Goal: Transaction & Acquisition: Obtain resource

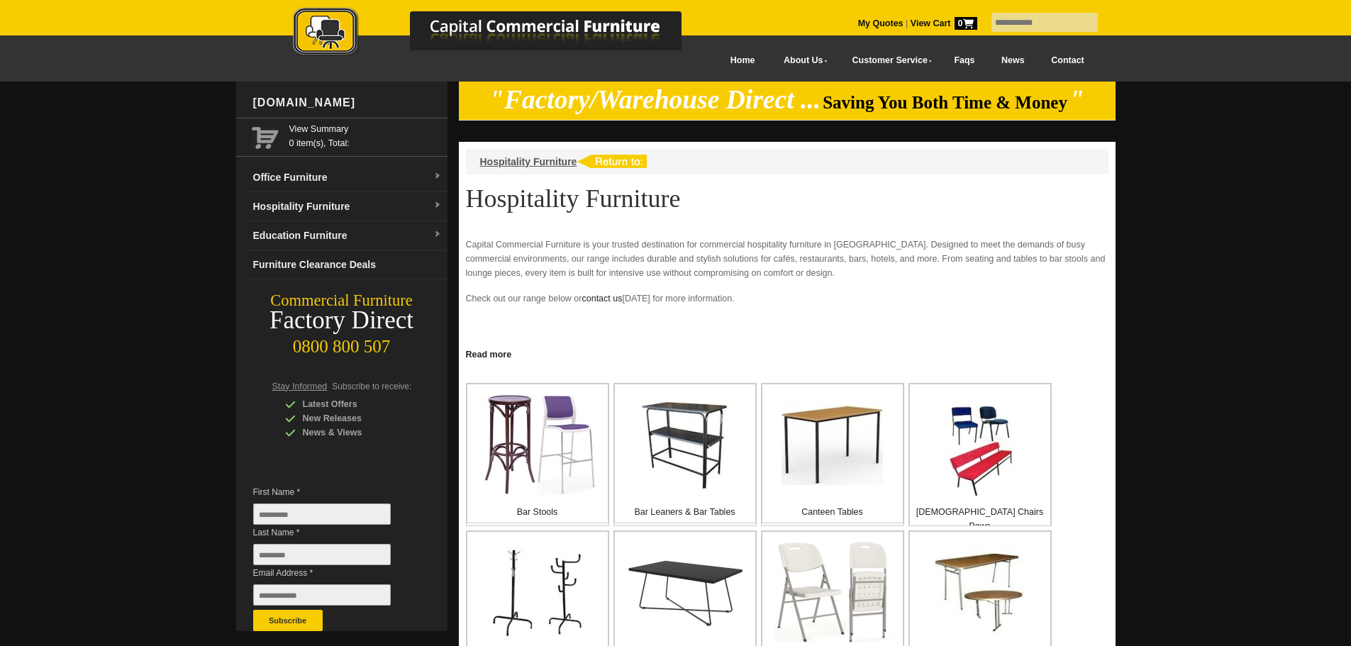
click at [1074, 57] on link "Contact" at bounding box center [1067, 61] width 60 height 32
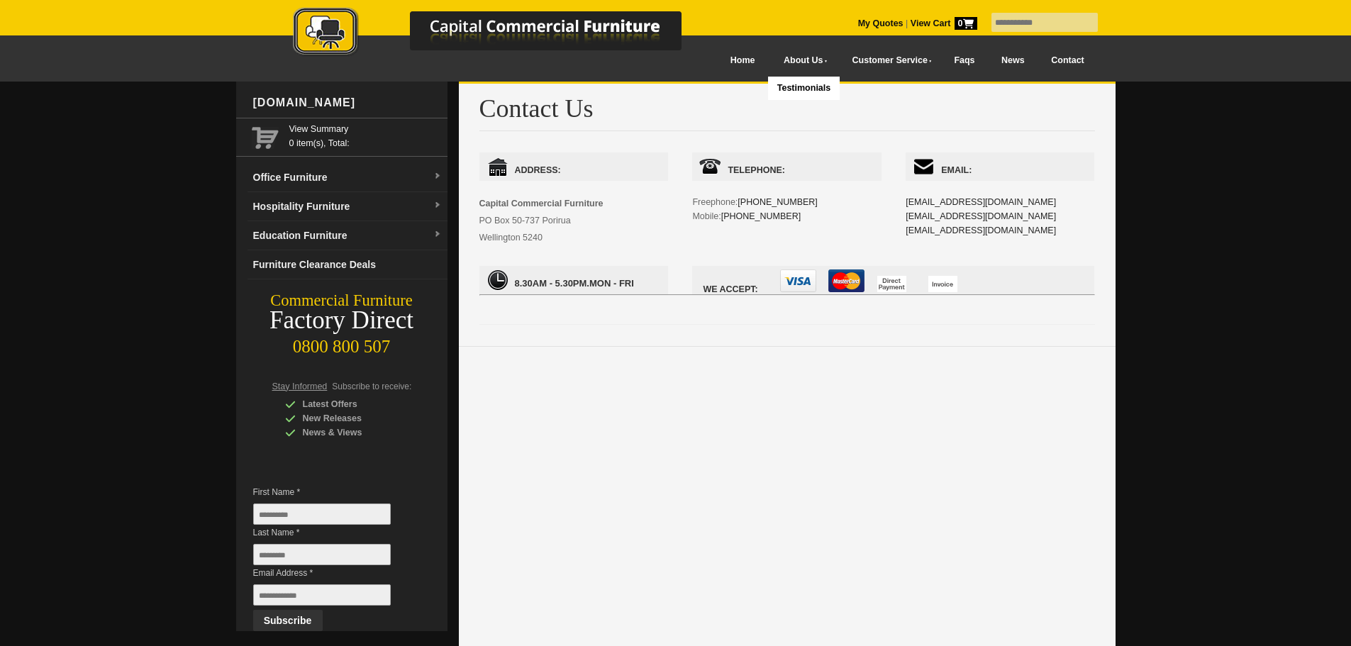
click at [715, 57] on img at bounding box center [502, 33] width 496 height 52
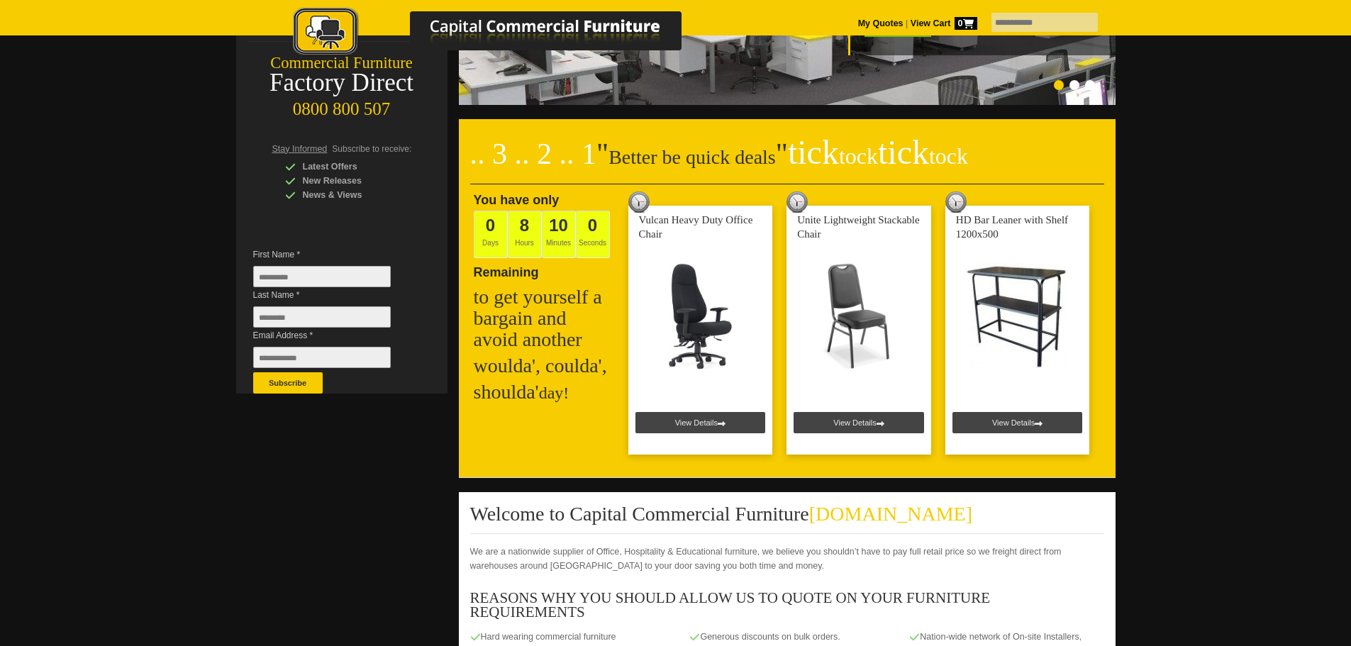
scroll to position [213, 0]
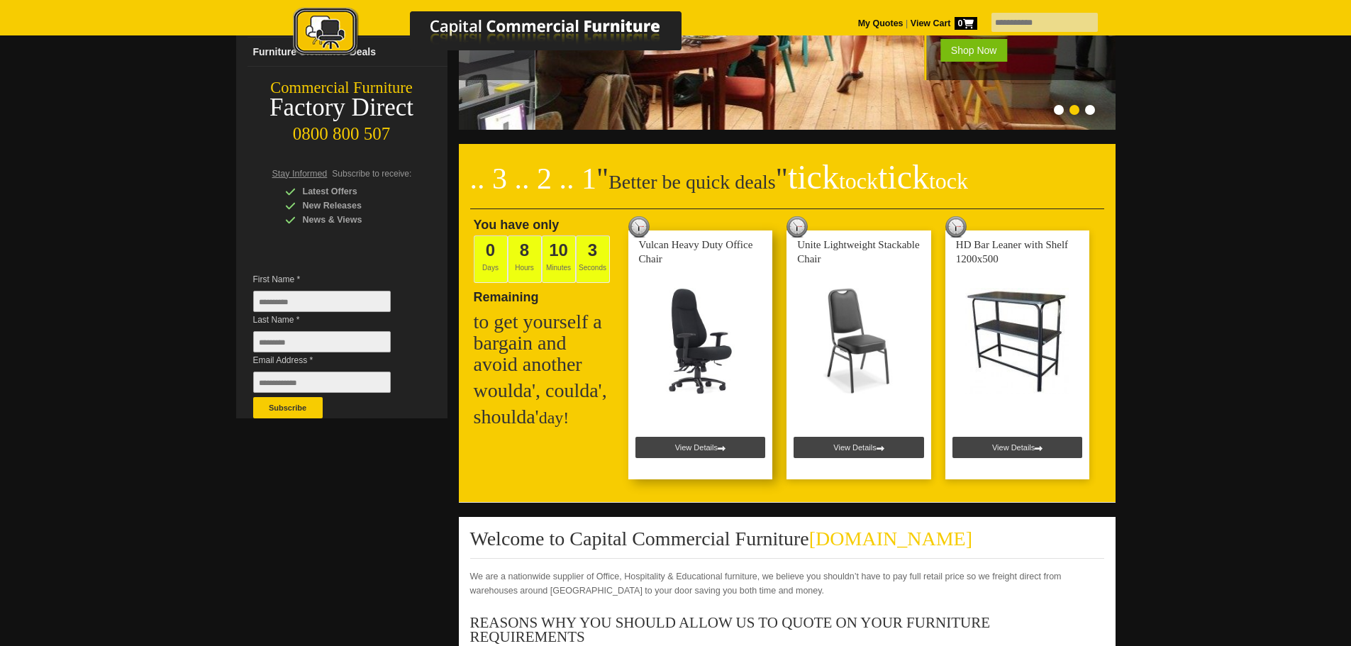
click at [705, 362] on link at bounding box center [700, 354] width 145 height 249
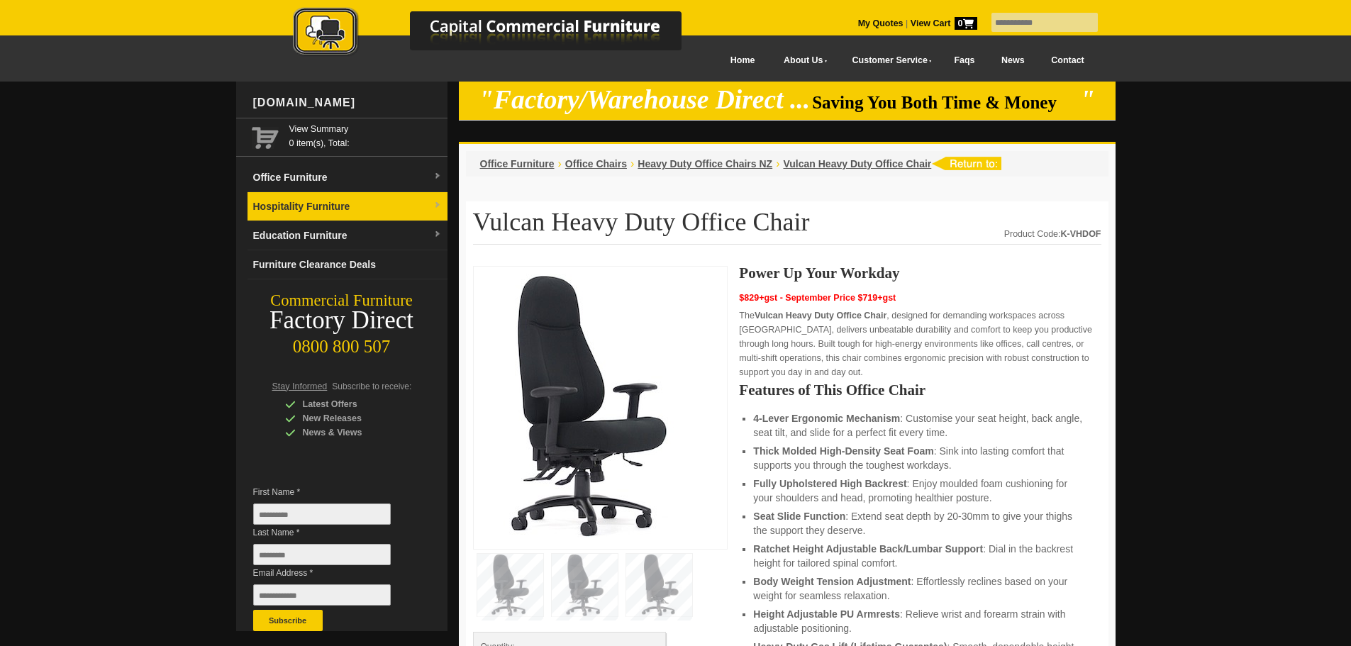
click at [329, 203] on link "Hospitality Furniture" at bounding box center [347, 206] width 200 height 29
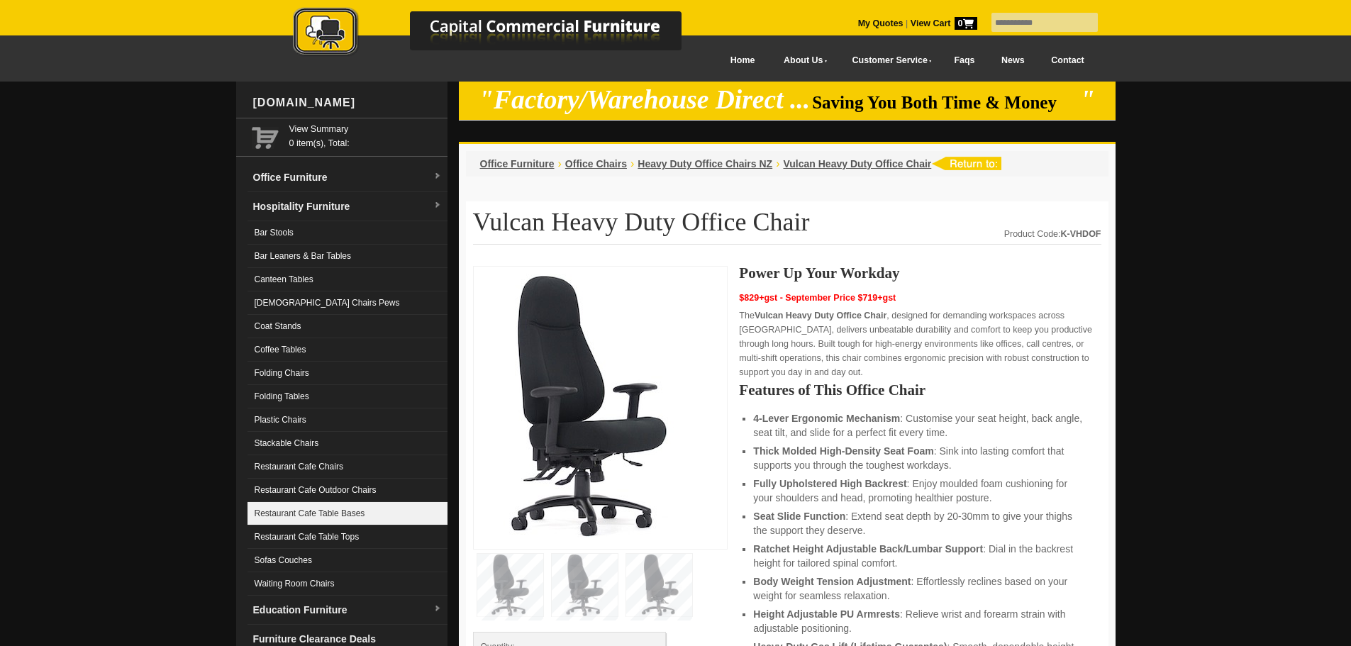
click at [282, 513] on link "Restaurant Cafe Table Bases" at bounding box center [347, 513] width 200 height 23
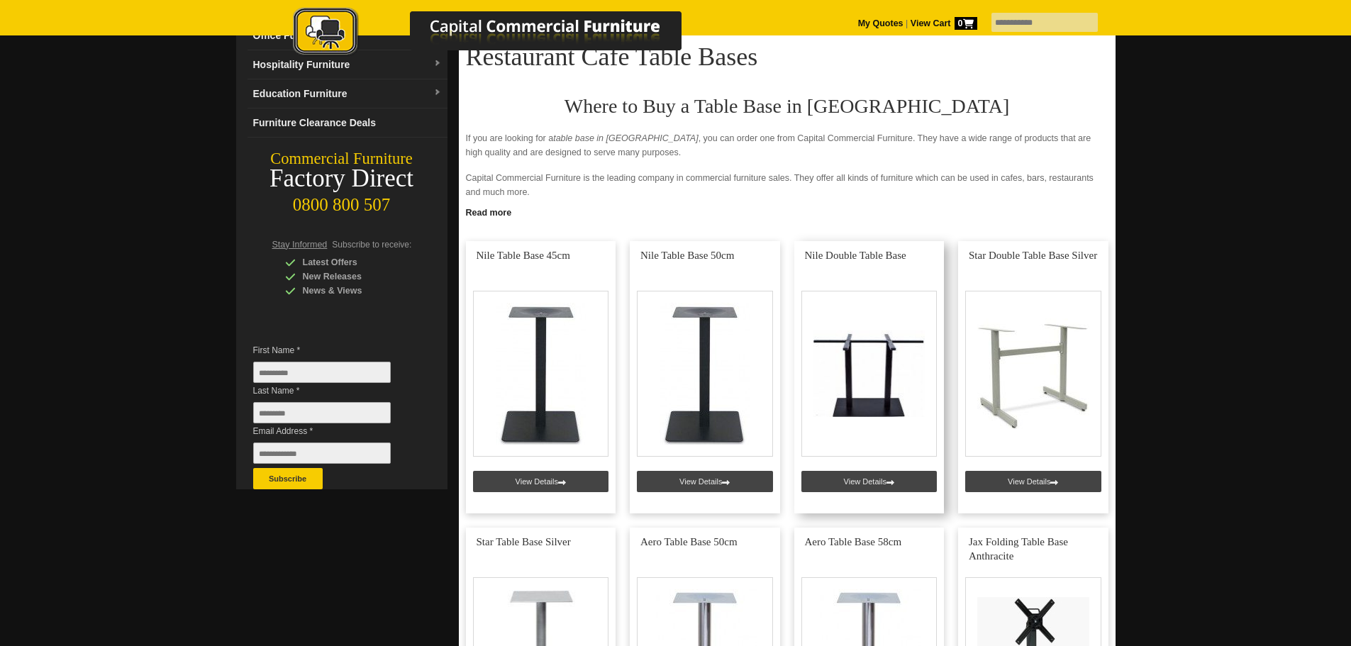
scroll to position [213, 0]
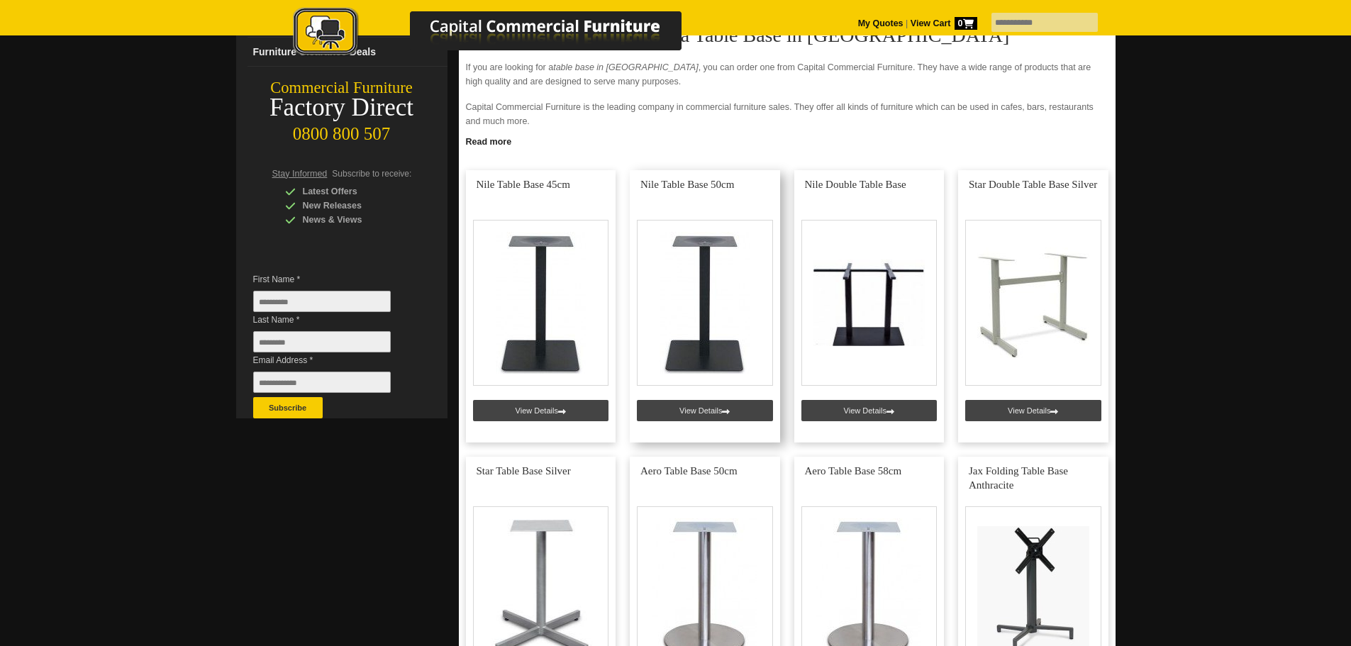
click at [711, 343] on link at bounding box center [705, 306] width 150 height 272
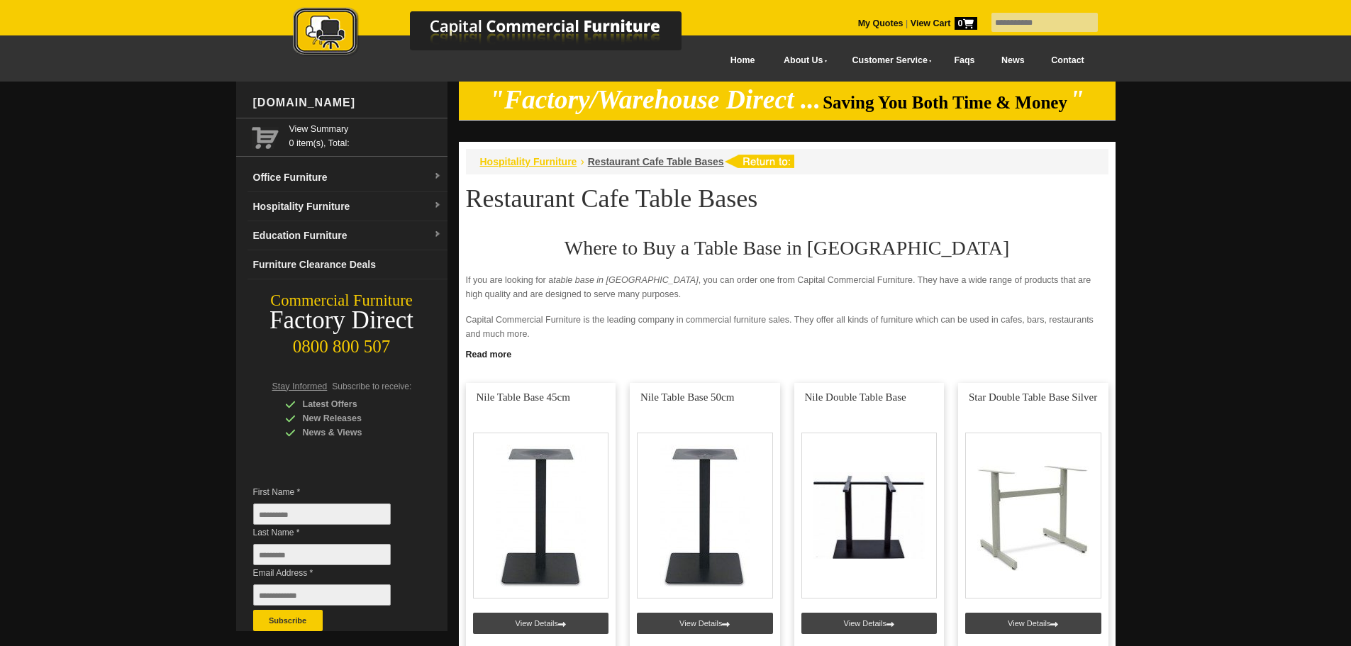
click at [548, 160] on span "Hospitality Furniture" at bounding box center [528, 161] width 97 height 11
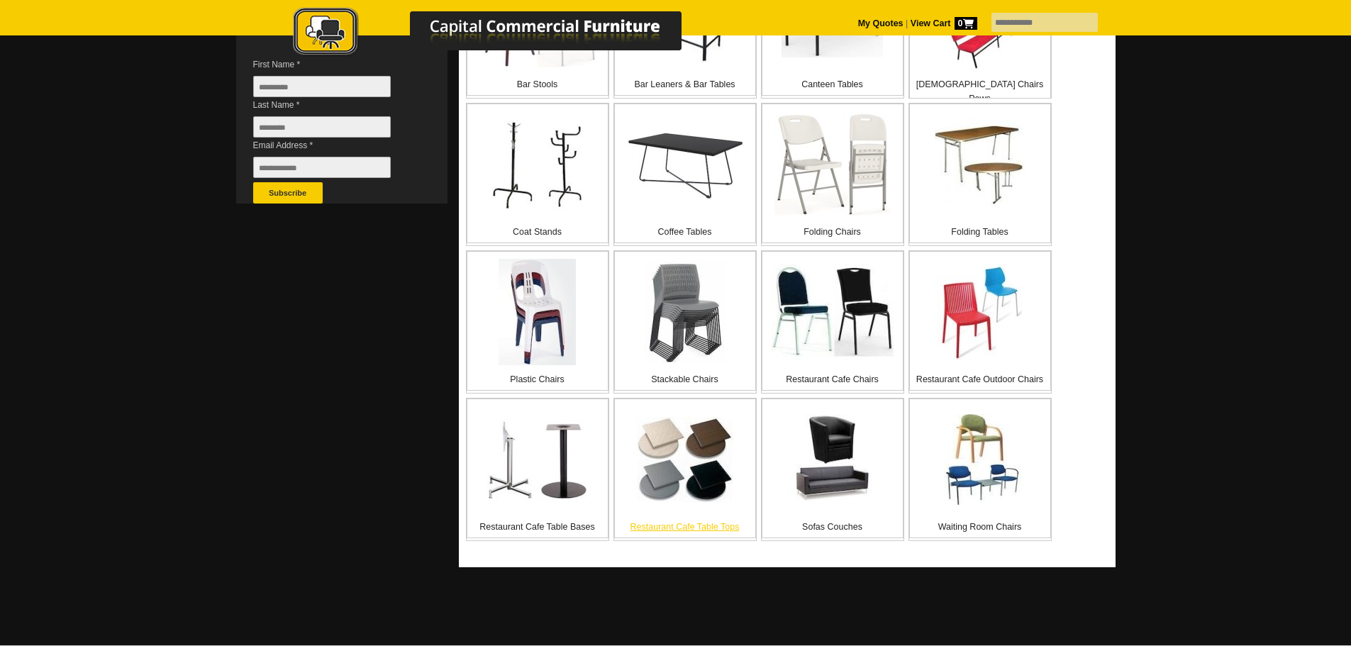
scroll to position [496, 0]
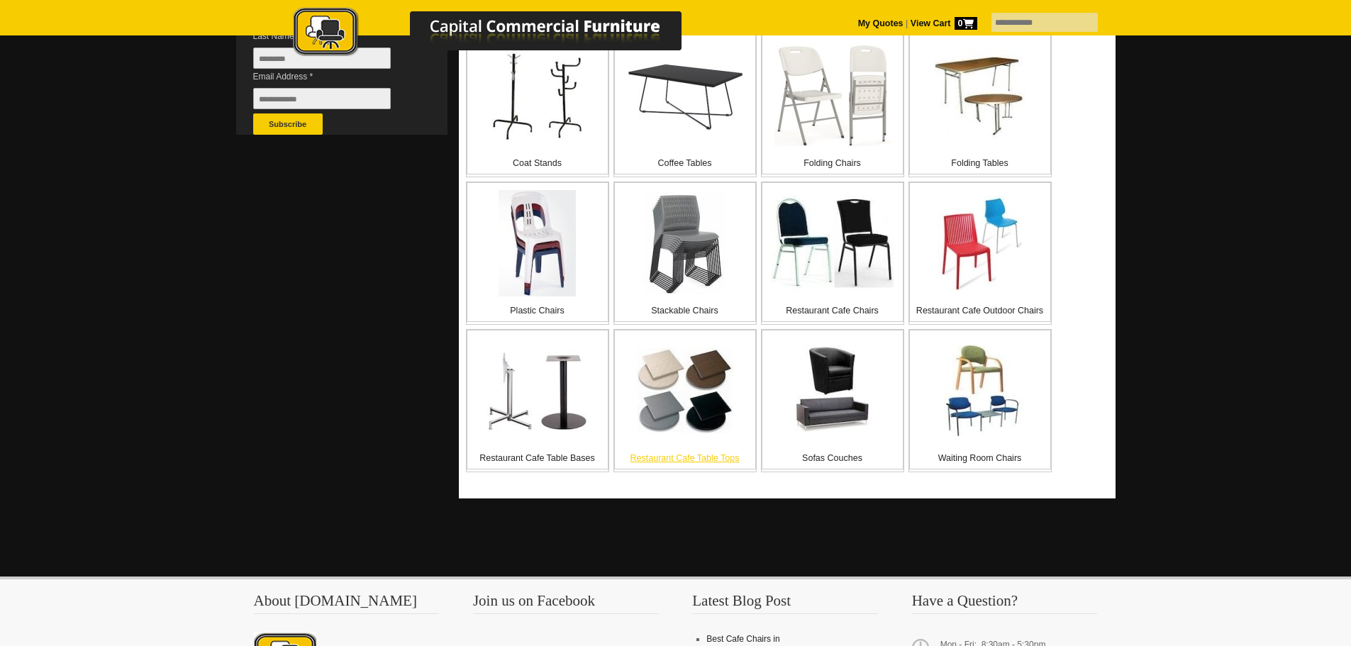
click at [681, 422] on img at bounding box center [685, 391] width 96 height 86
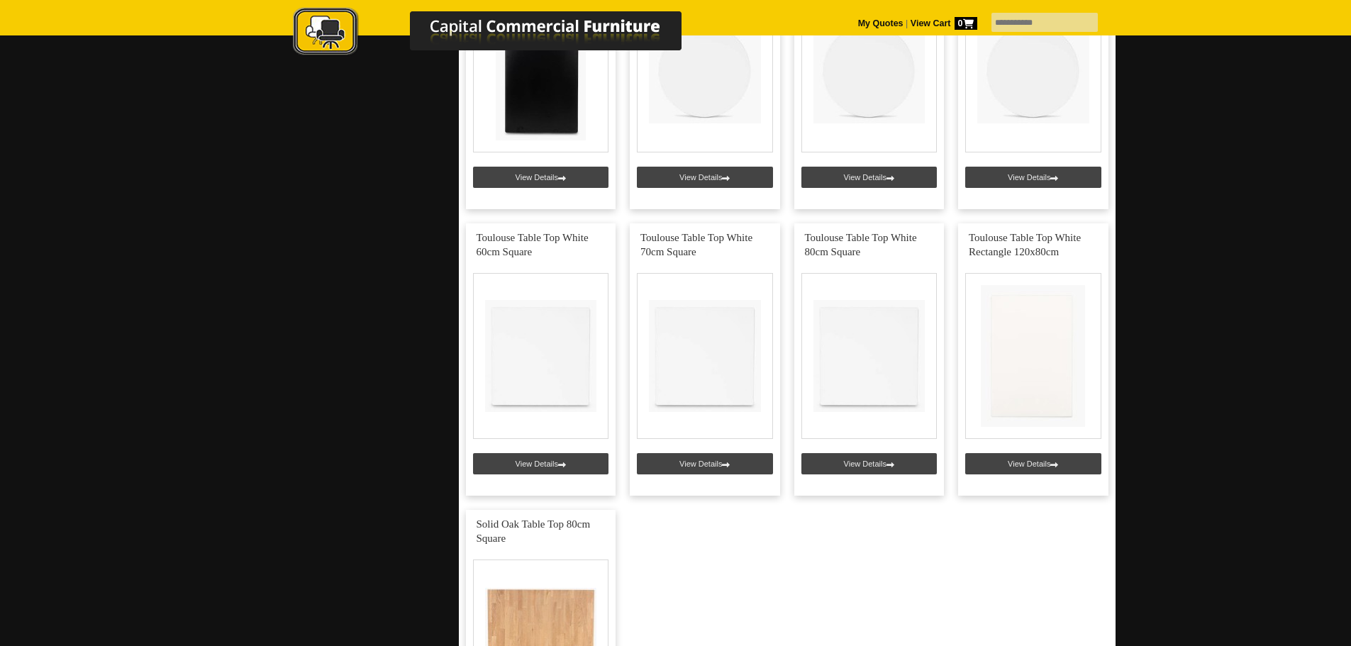
scroll to position [3049, 0]
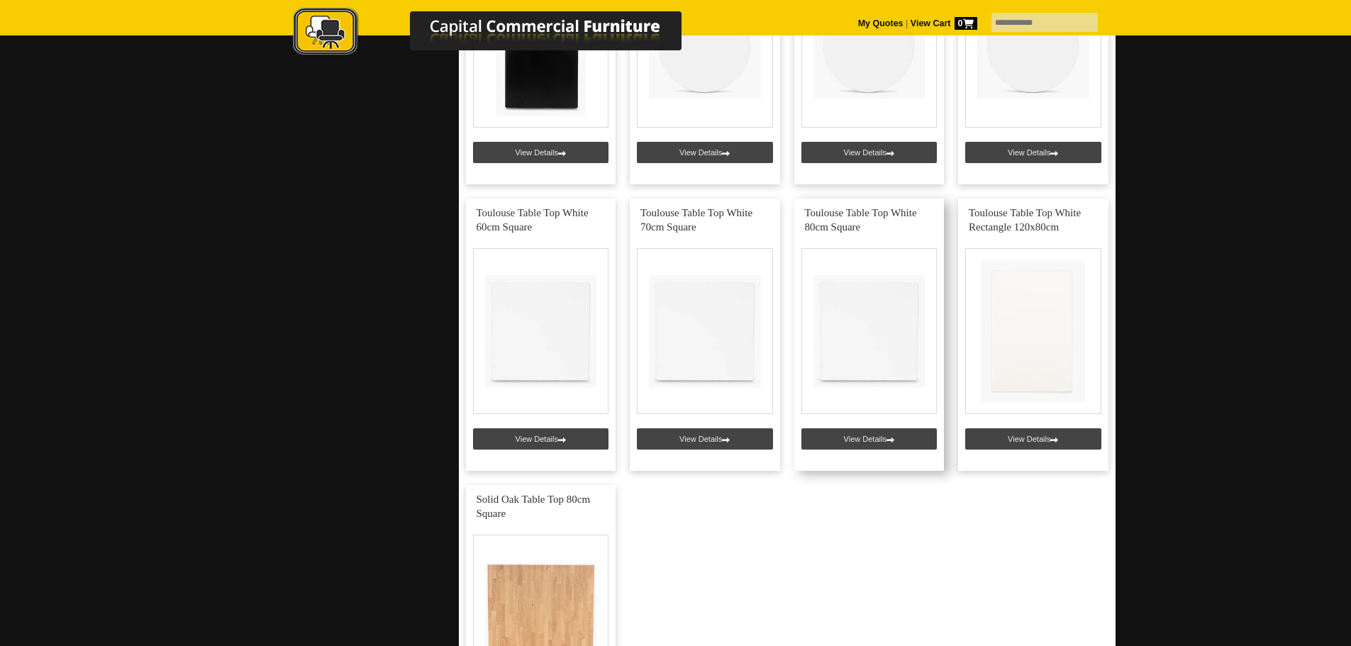
click at [867, 434] on link at bounding box center [869, 335] width 150 height 272
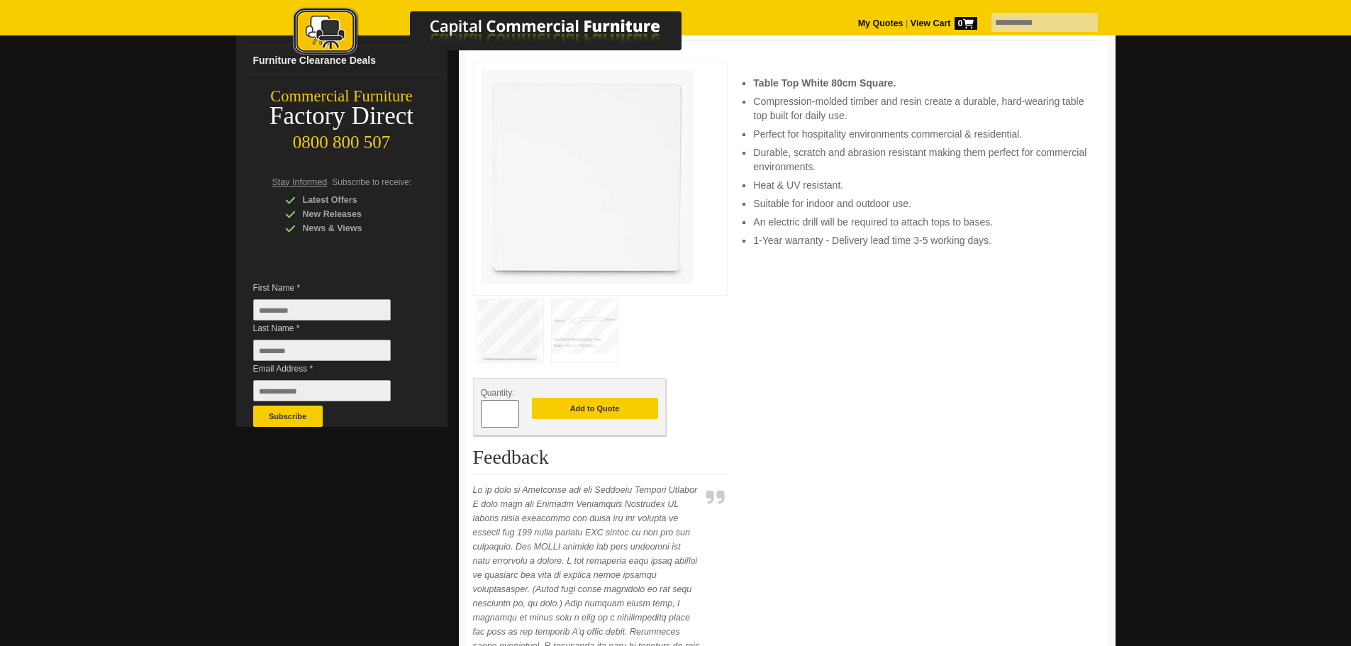
scroll to position [213, 0]
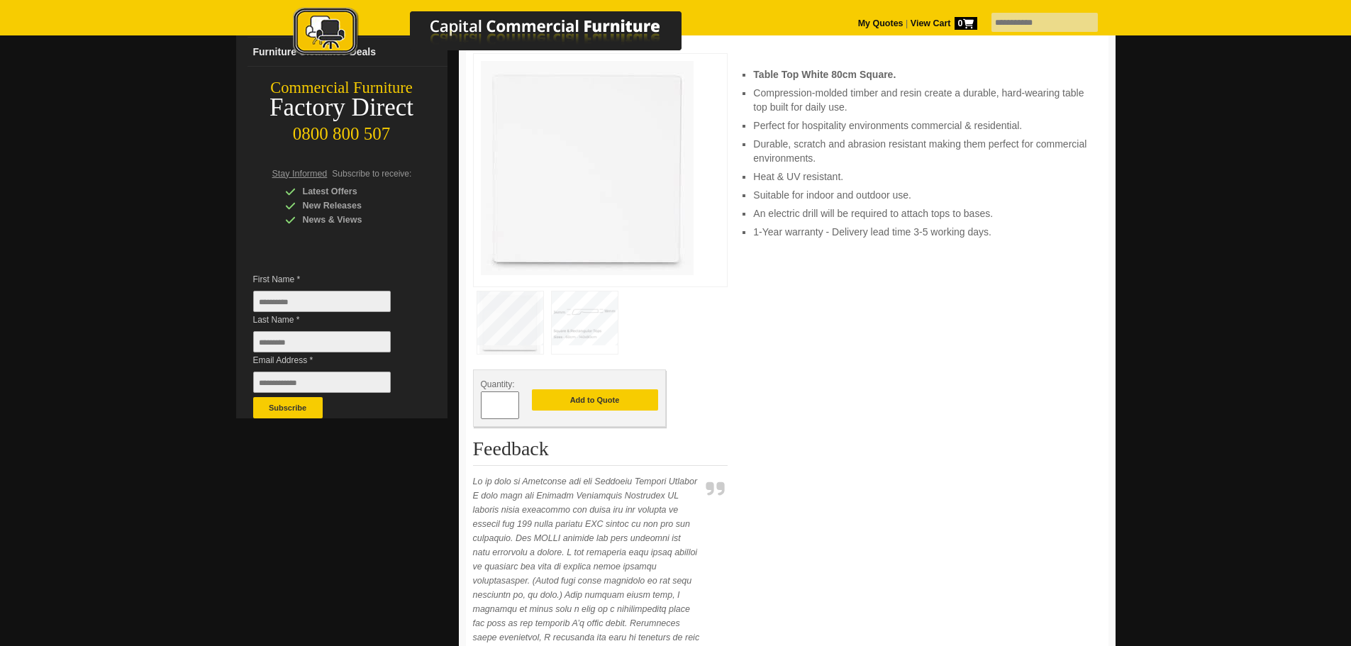
drag, startPoint x: 508, startPoint y: 403, endPoint x: 494, endPoint y: 403, distance: 14.2
click at [494, 403] on input "*" at bounding box center [500, 405] width 38 height 28
click at [510, 402] on span at bounding box center [512, 400] width 6 height 14
click at [511, 401] on span at bounding box center [512, 400] width 6 height 14
click at [514, 399] on span at bounding box center [512, 400] width 6 height 14
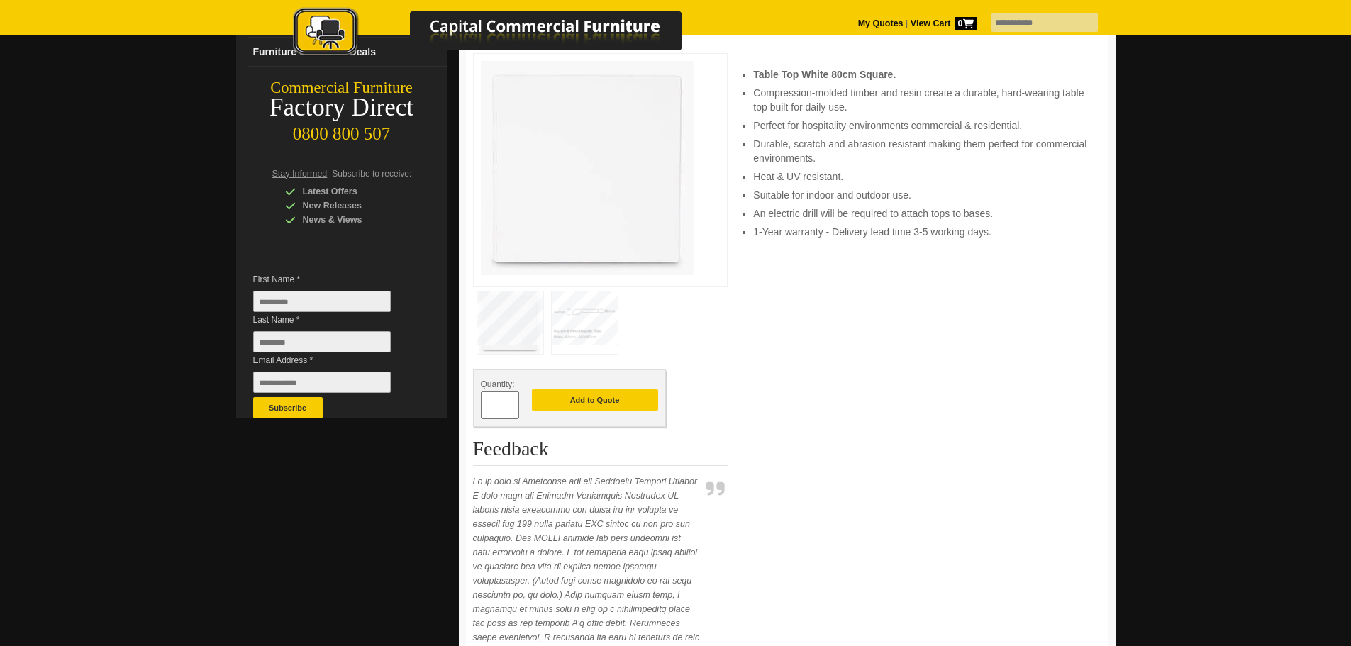
click at [511, 411] on span at bounding box center [512, 411] width 6 height 14
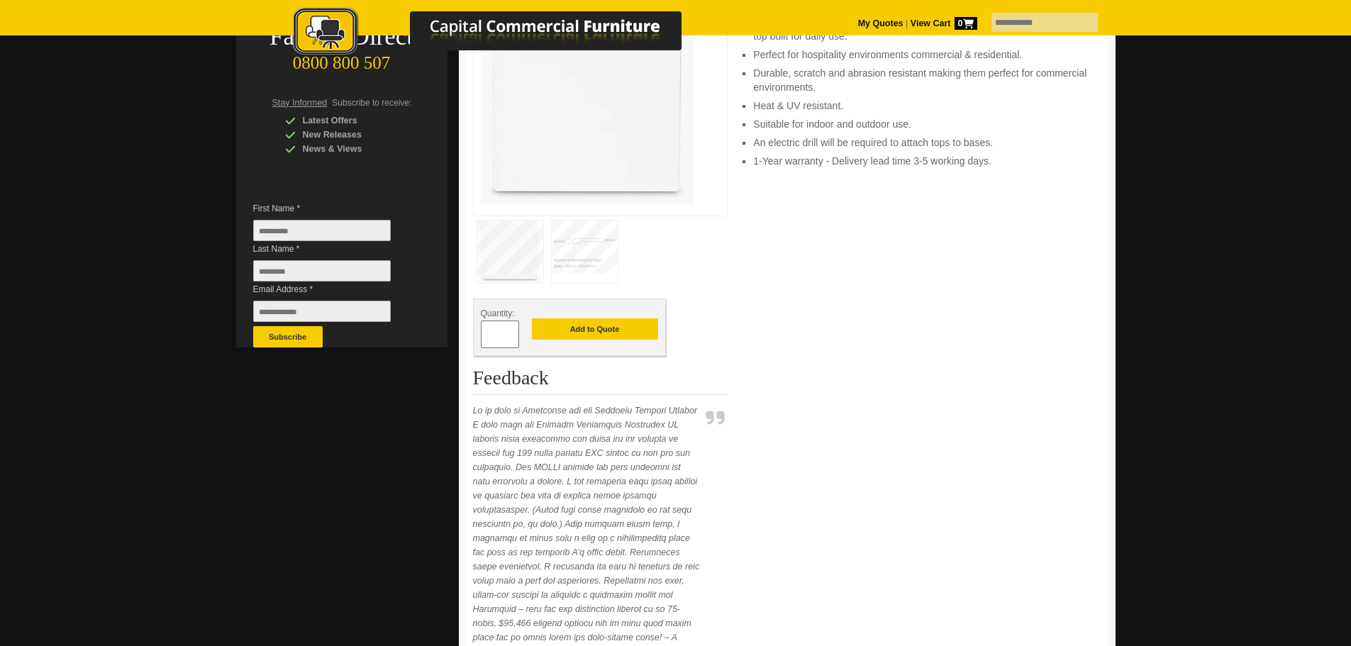
click at [513, 333] on span at bounding box center [512, 329] width 6 height 14
click at [511, 333] on span at bounding box center [512, 340] width 6 height 14
click at [513, 333] on span at bounding box center [512, 329] width 6 height 14
type input "*"
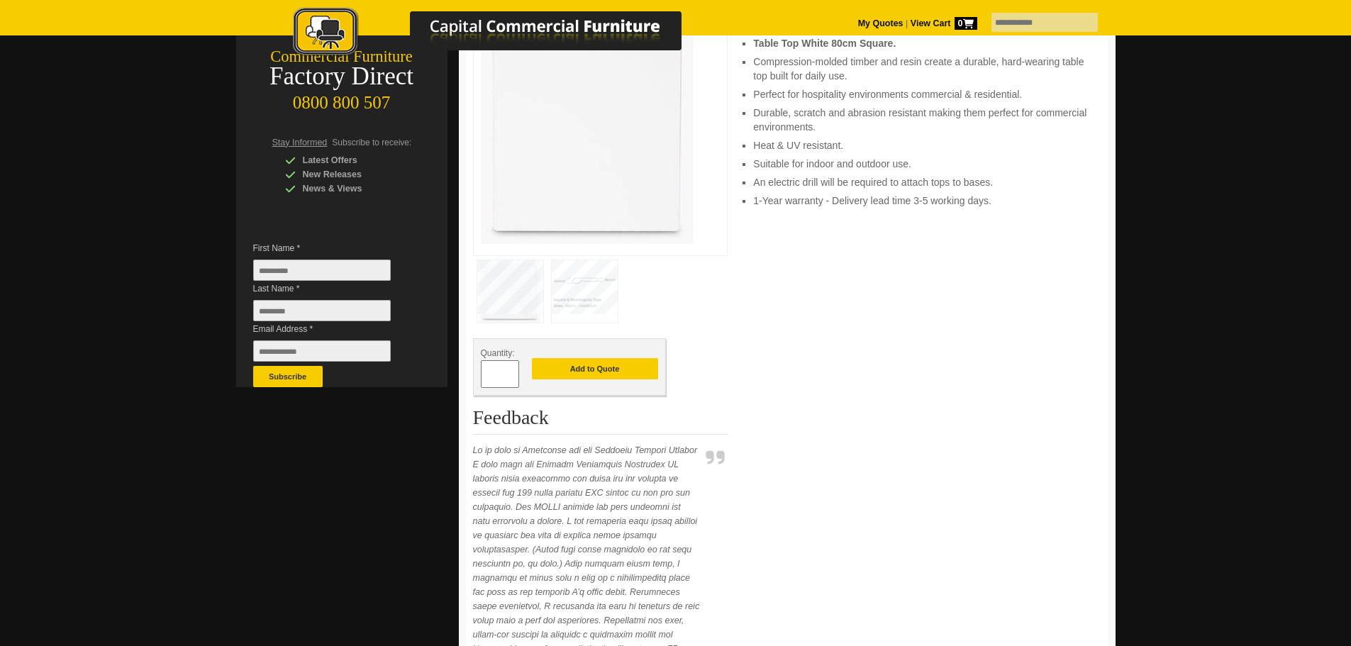
scroll to position [213, 0]
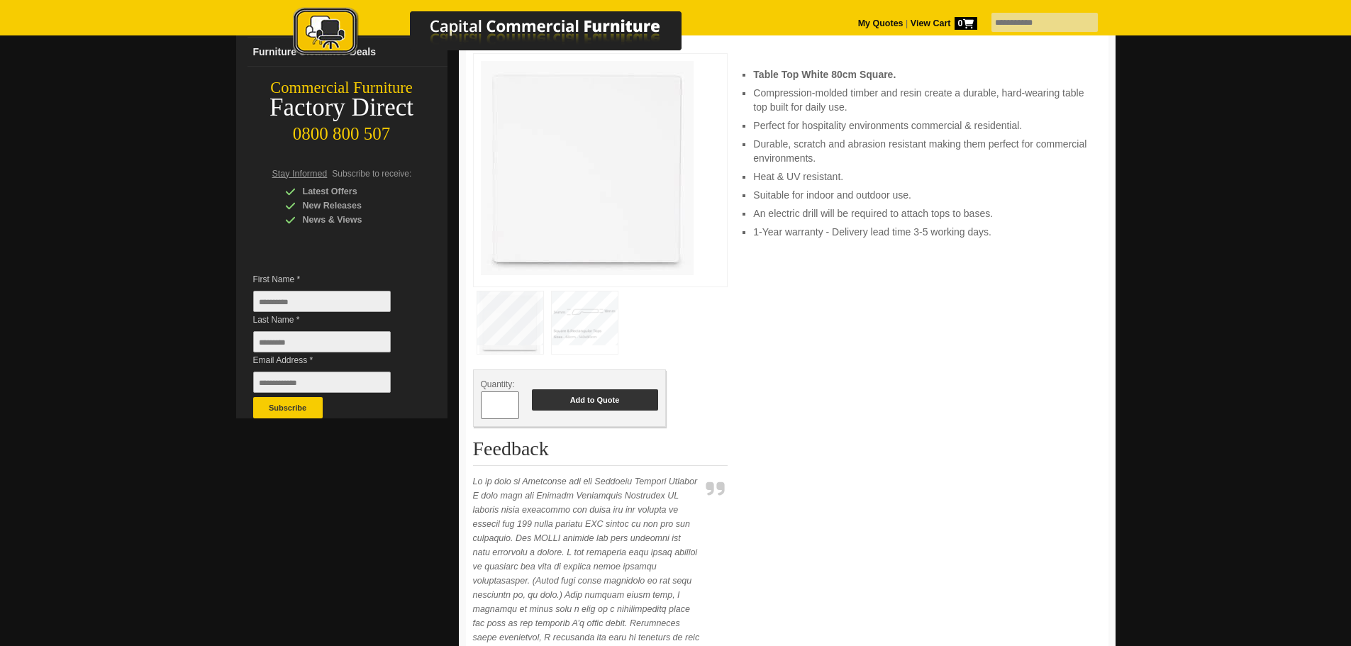
click at [608, 401] on button "Add to Quote" at bounding box center [595, 399] width 126 height 21
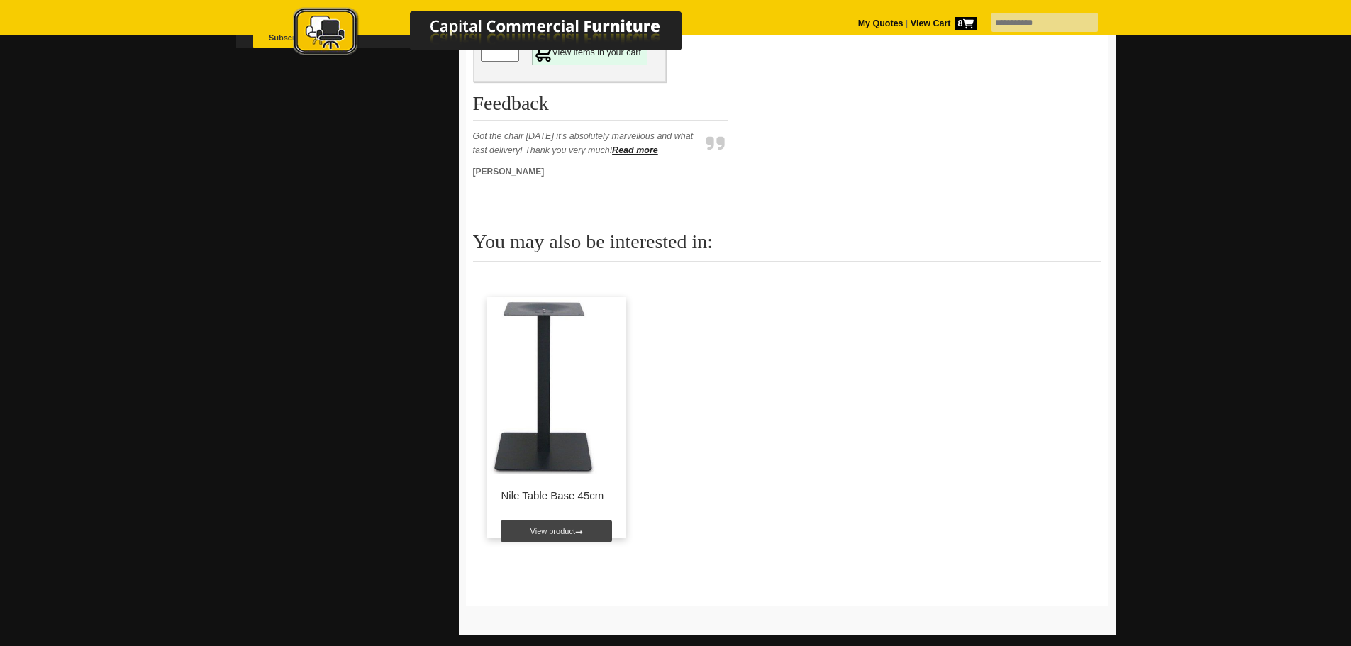
scroll to position [638, 0]
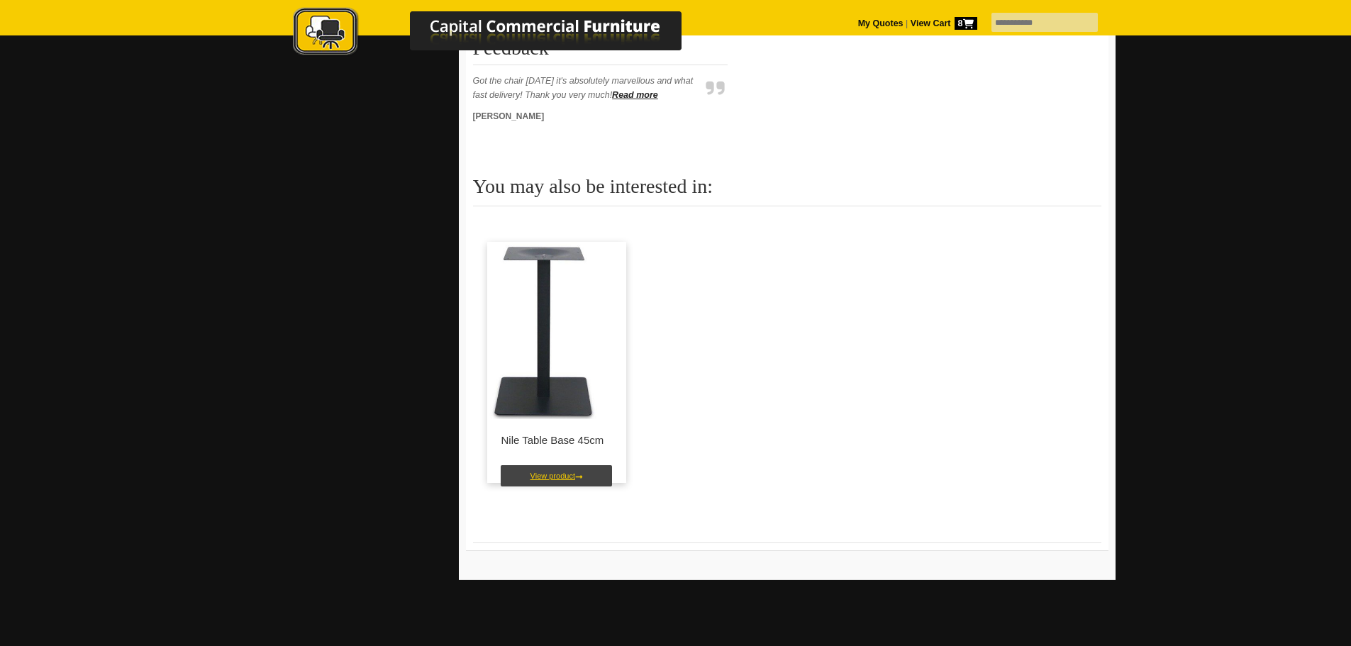
click at [554, 477] on link "View product" at bounding box center [556, 475] width 111 height 21
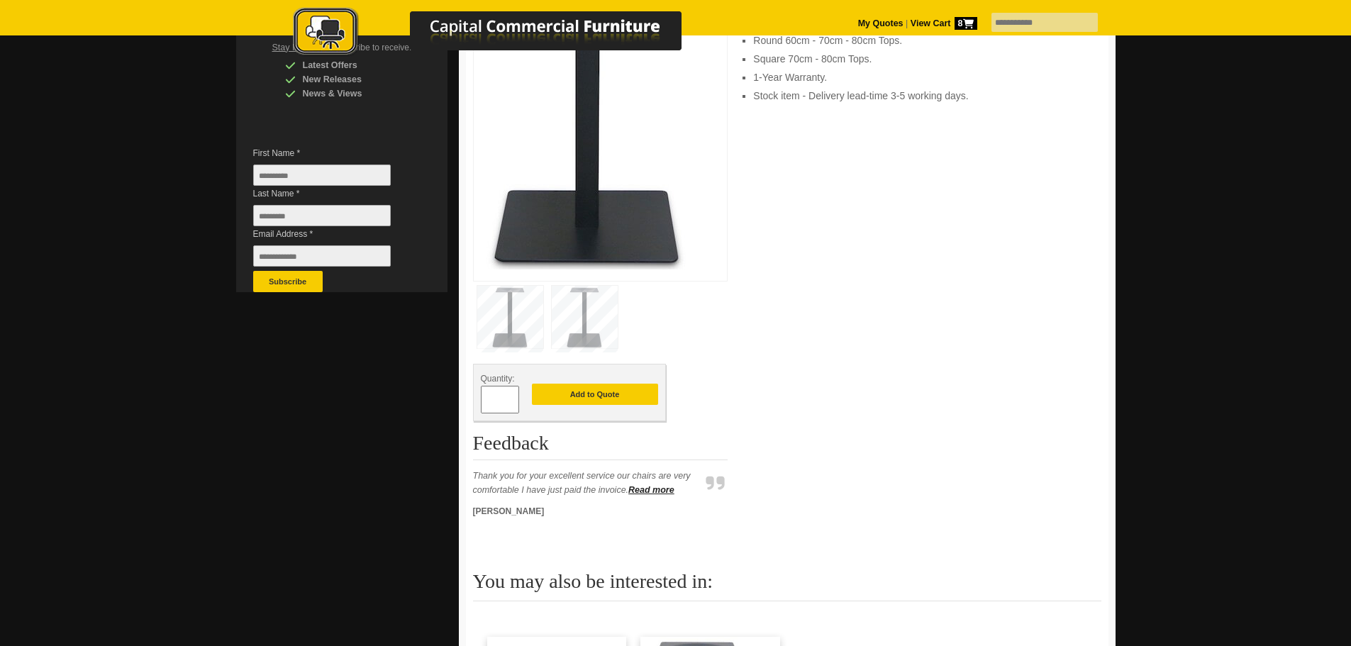
scroll to position [355, 0]
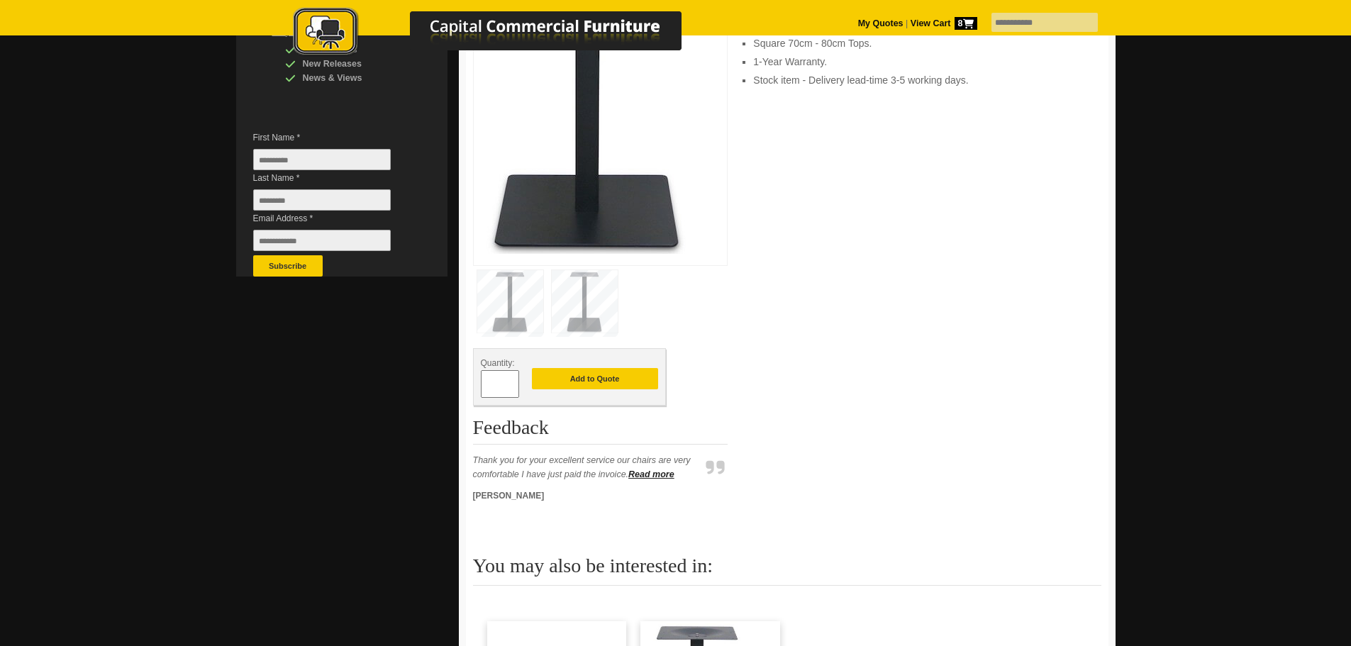
click at [511, 381] on span at bounding box center [512, 379] width 6 height 14
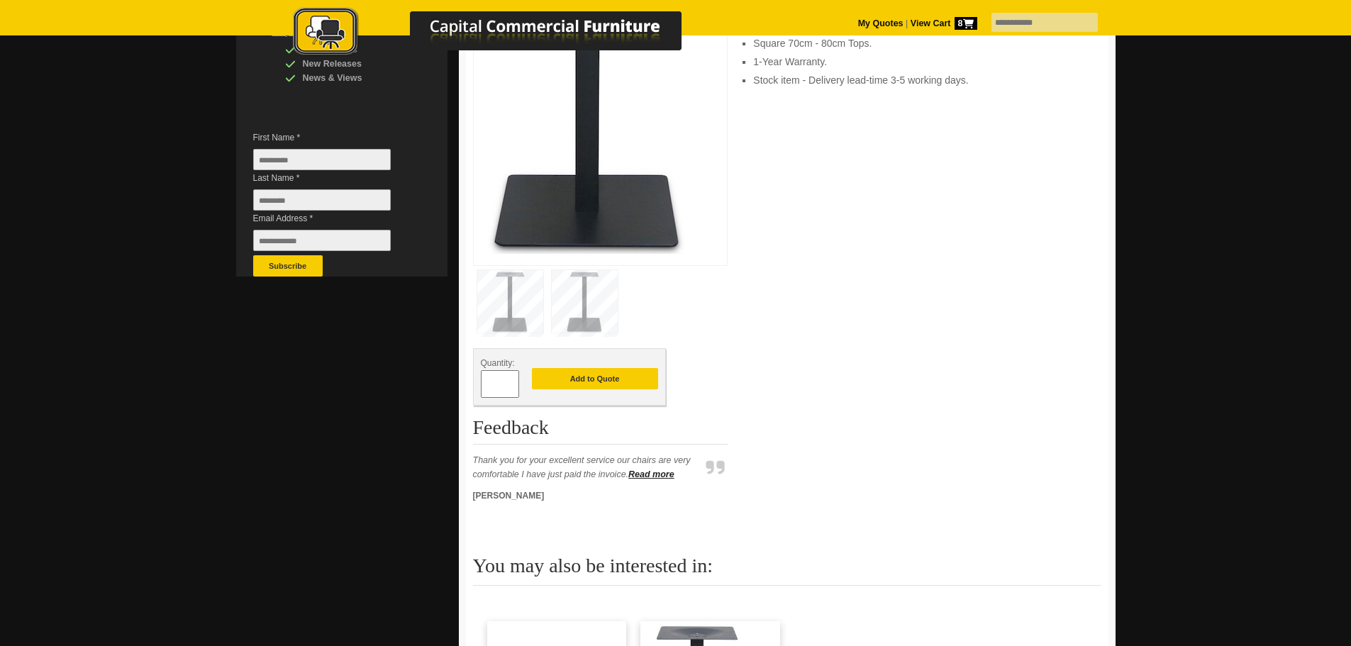
click at [511, 381] on span at bounding box center [512, 379] width 6 height 14
type input "*"
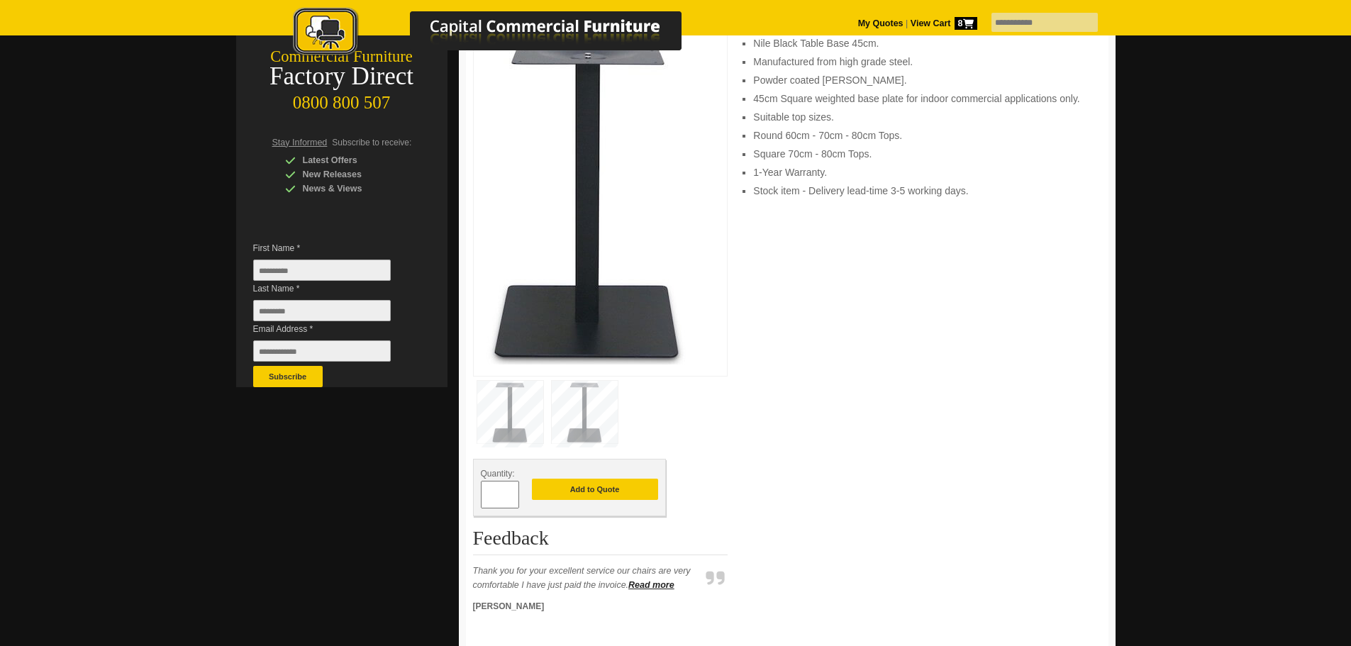
scroll to position [213, 0]
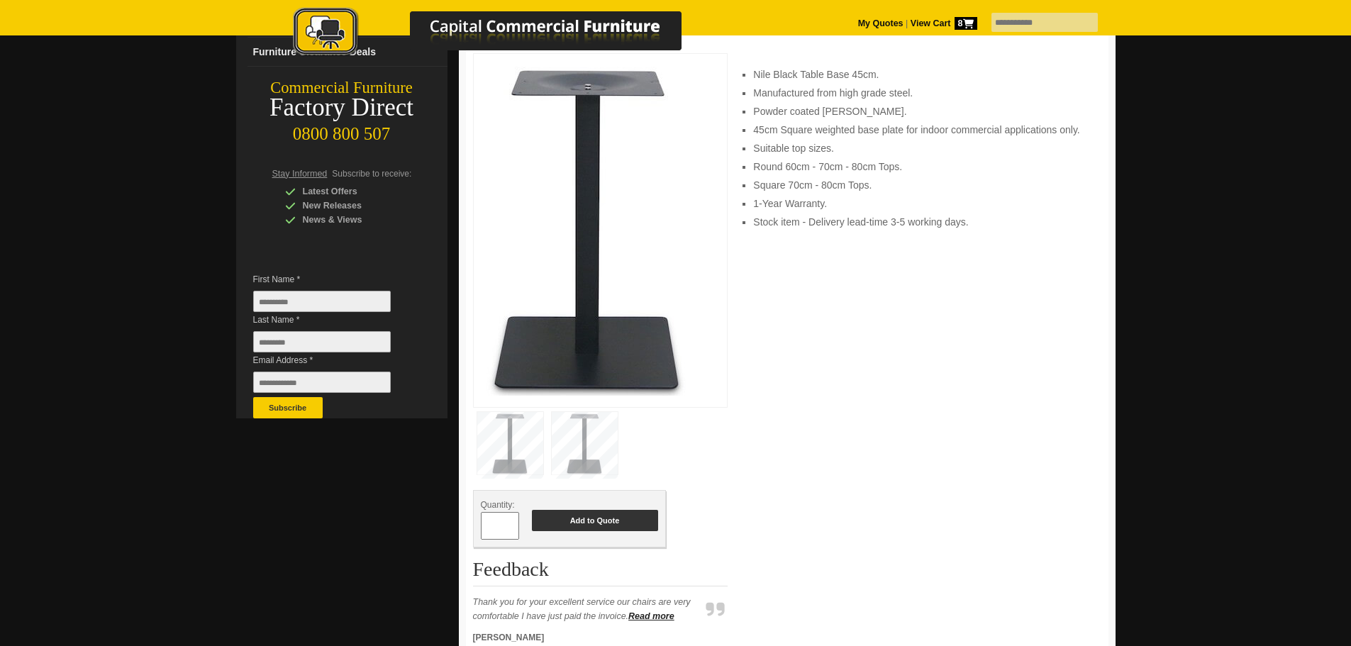
click at [601, 523] on button "Add to Quote" at bounding box center [595, 520] width 126 height 21
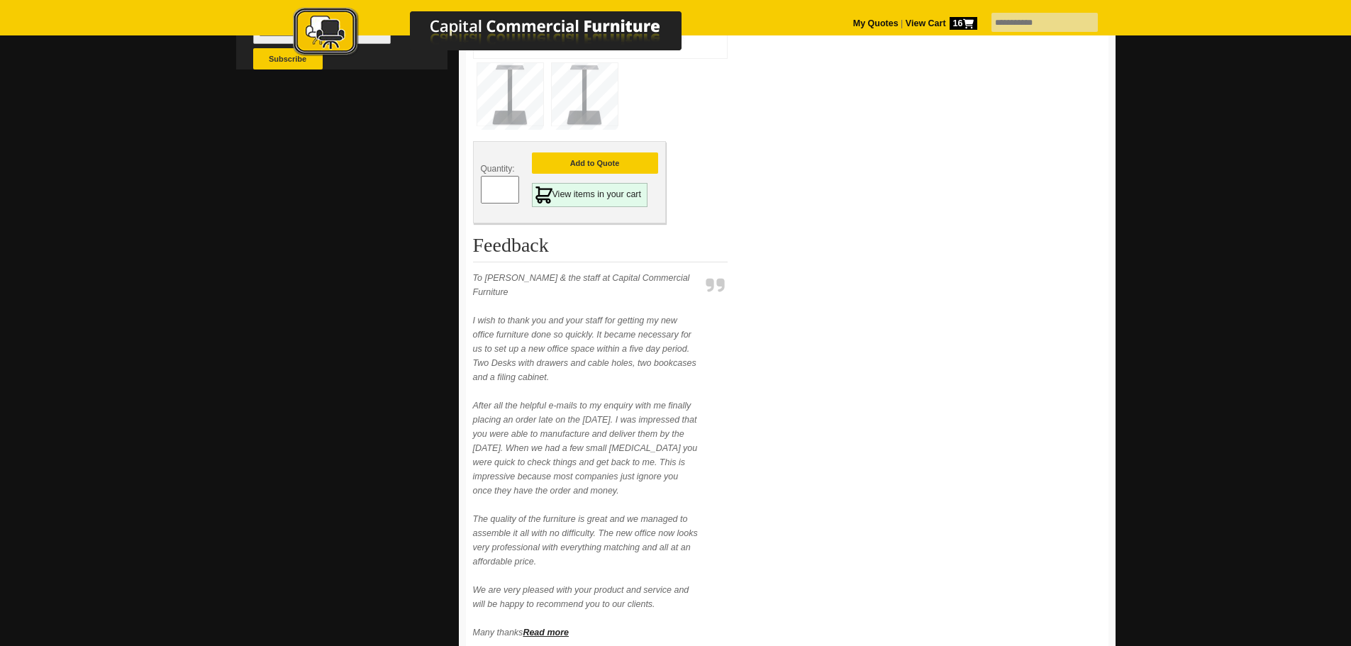
scroll to position [567, 0]
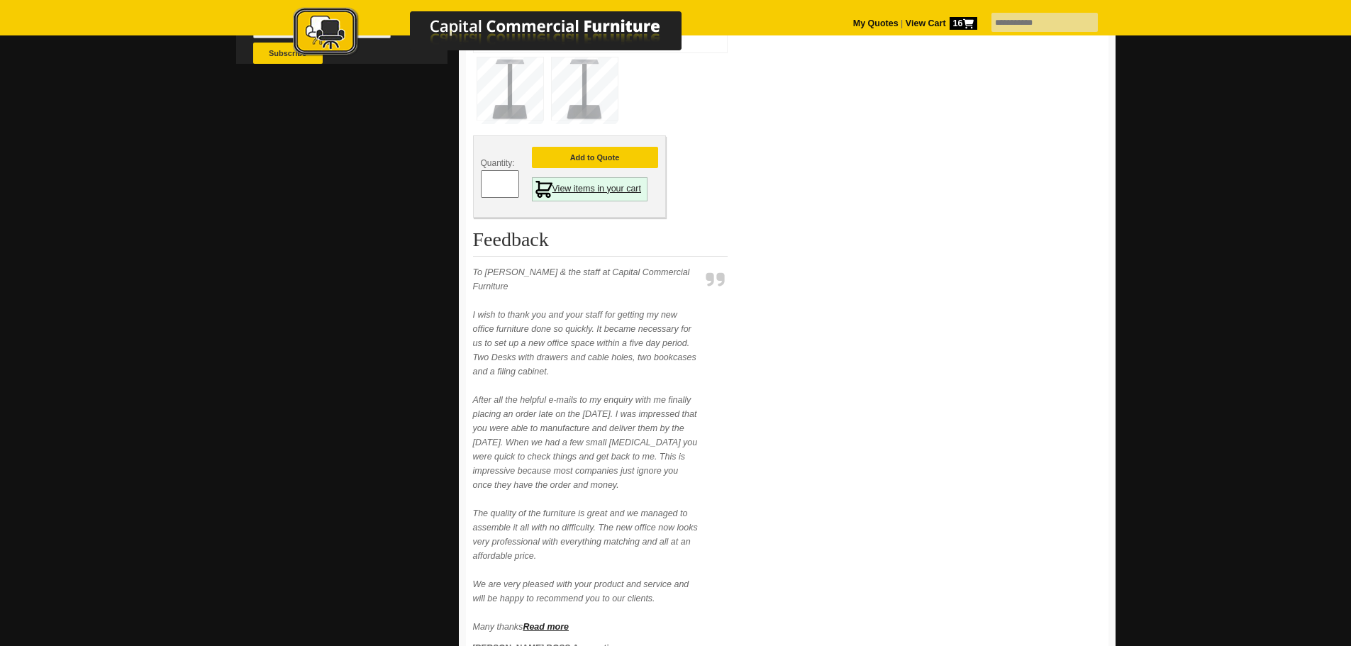
click at [621, 187] on link "View items in your cart" at bounding box center [590, 189] width 116 height 24
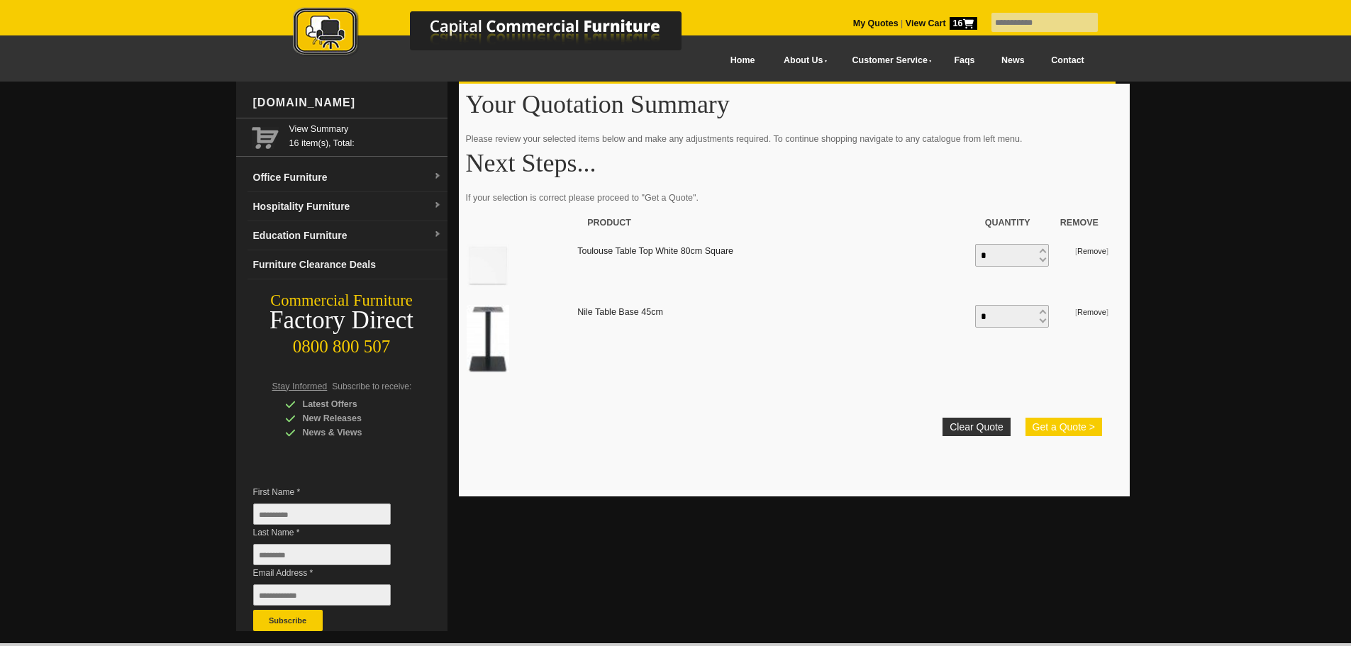
click at [1059, 425] on button "Get a Quote >" at bounding box center [1063, 427] width 77 height 18
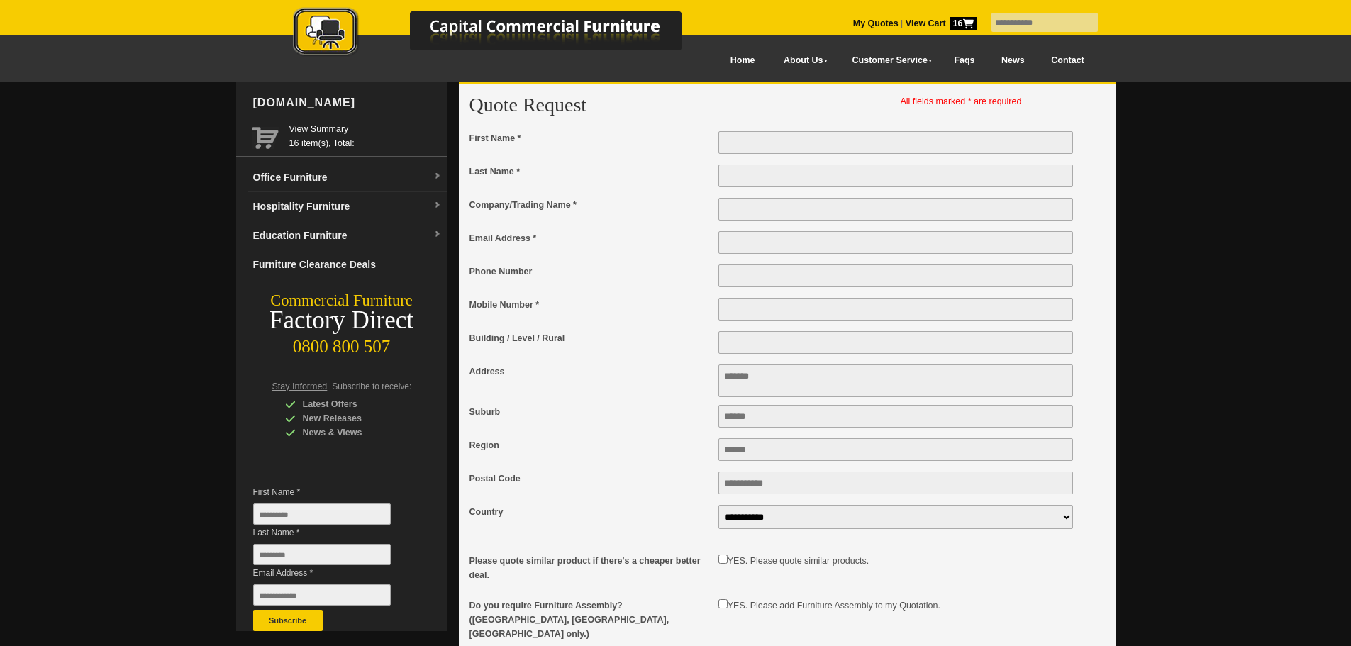
click at [755, 146] on input "First Name *" at bounding box center [895, 142] width 355 height 23
type input "*"
type input "*****"
click at [752, 174] on input "Last Name *" at bounding box center [895, 176] width 355 height 23
type input "*****"
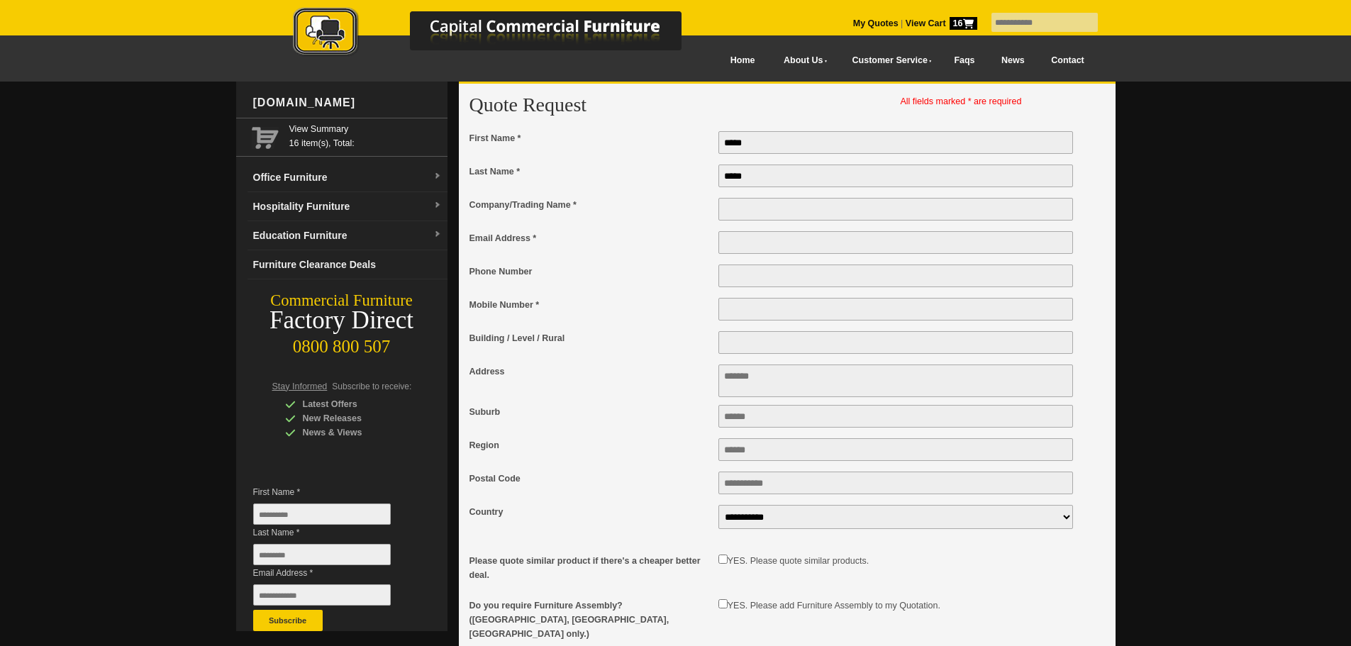
click at [755, 206] on input "Company/Trading Name *" at bounding box center [895, 209] width 355 height 23
type input "**********"
click at [750, 245] on input "Email Address *" at bounding box center [895, 242] width 355 height 23
type input "*"
type input "**********"
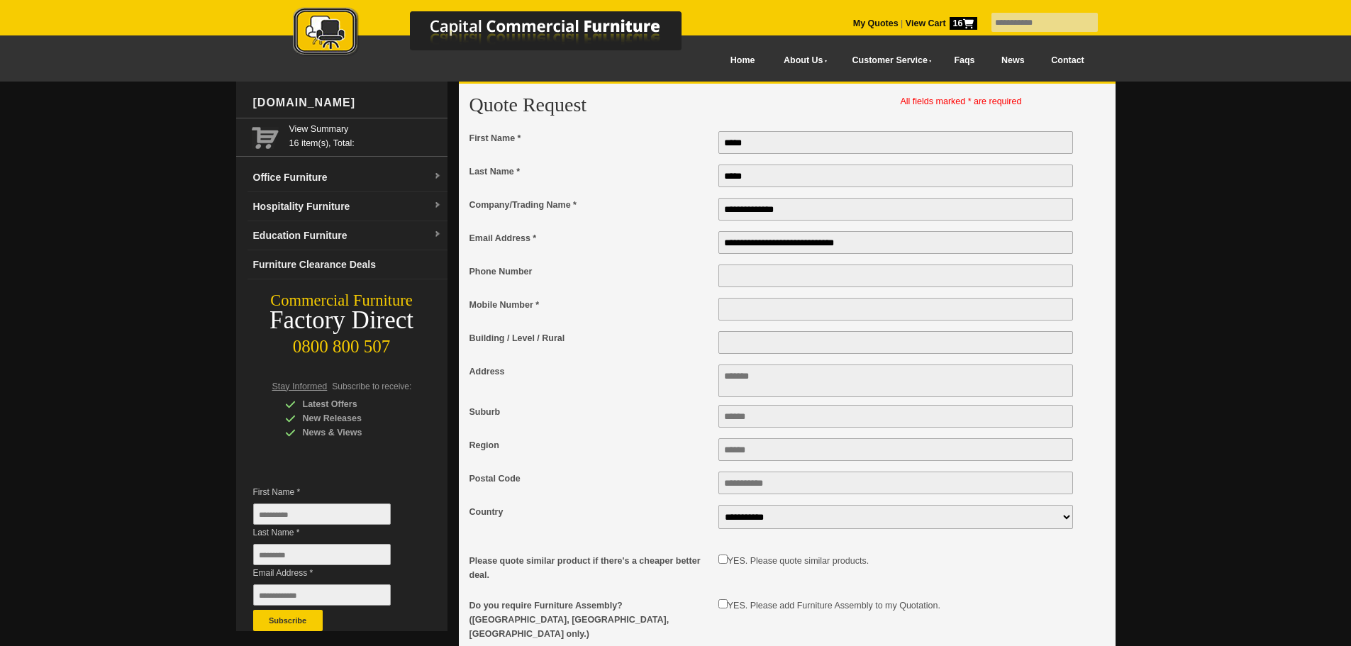
click at [758, 316] on input "Mobile Number *" at bounding box center [895, 309] width 355 height 23
type input "**********"
click at [797, 486] on input "Postal Code" at bounding box center [895, 483] width 355 height 23
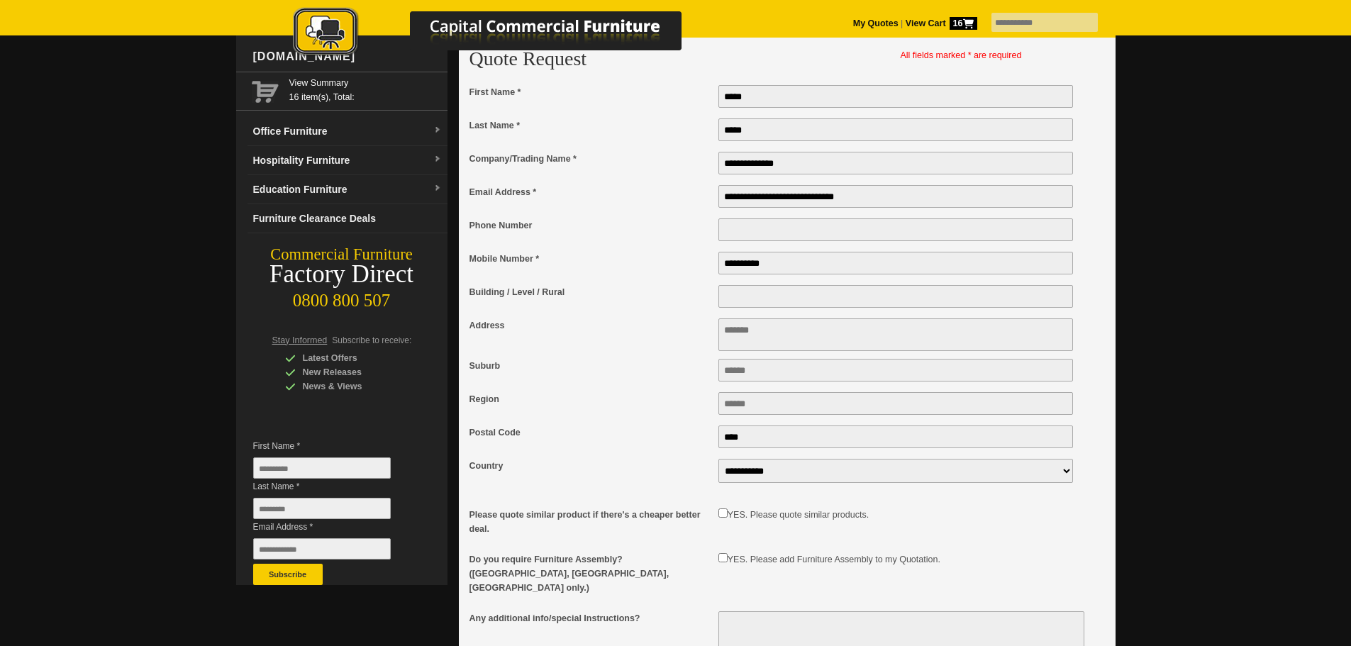
scroll to position [71, 0]
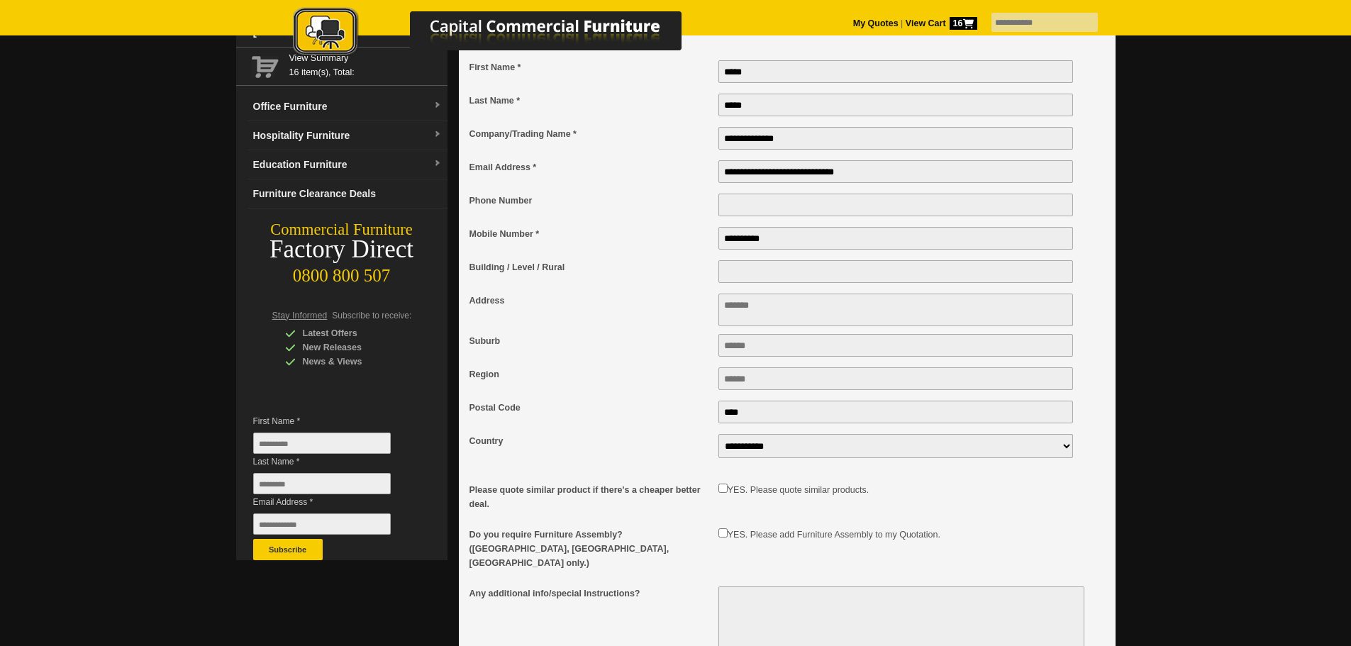
type input "****"
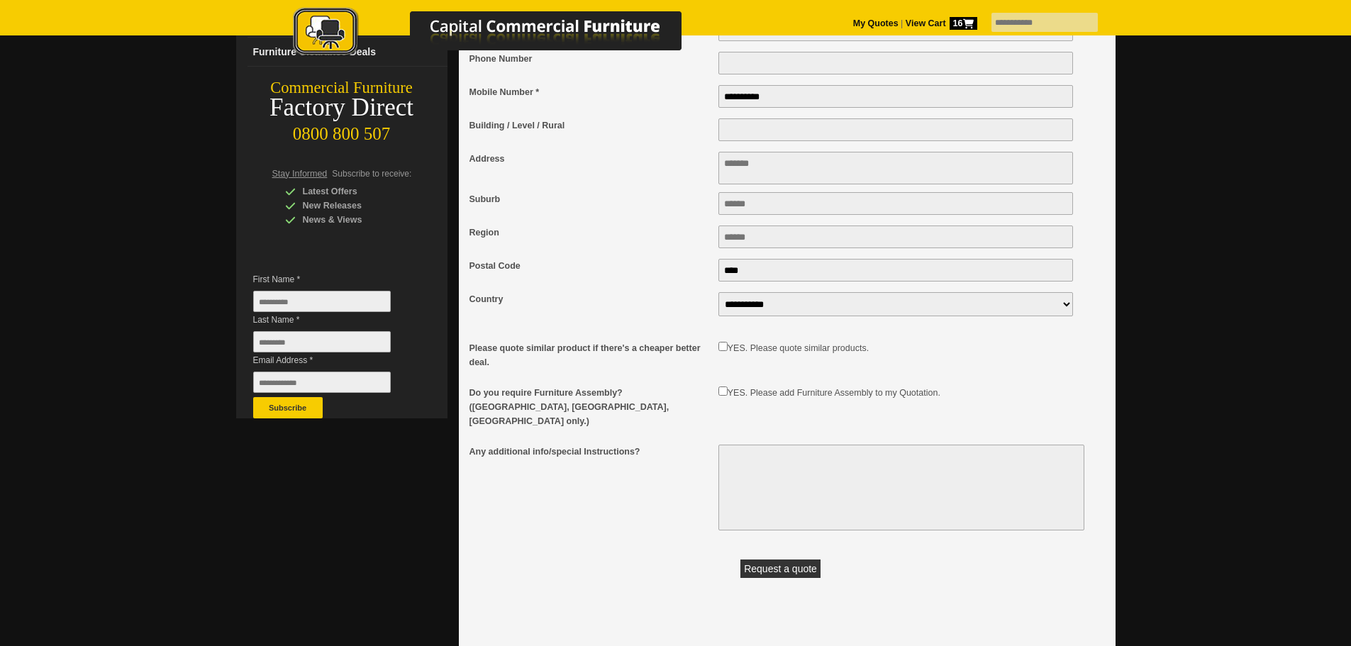
scroll to position [284, 0]
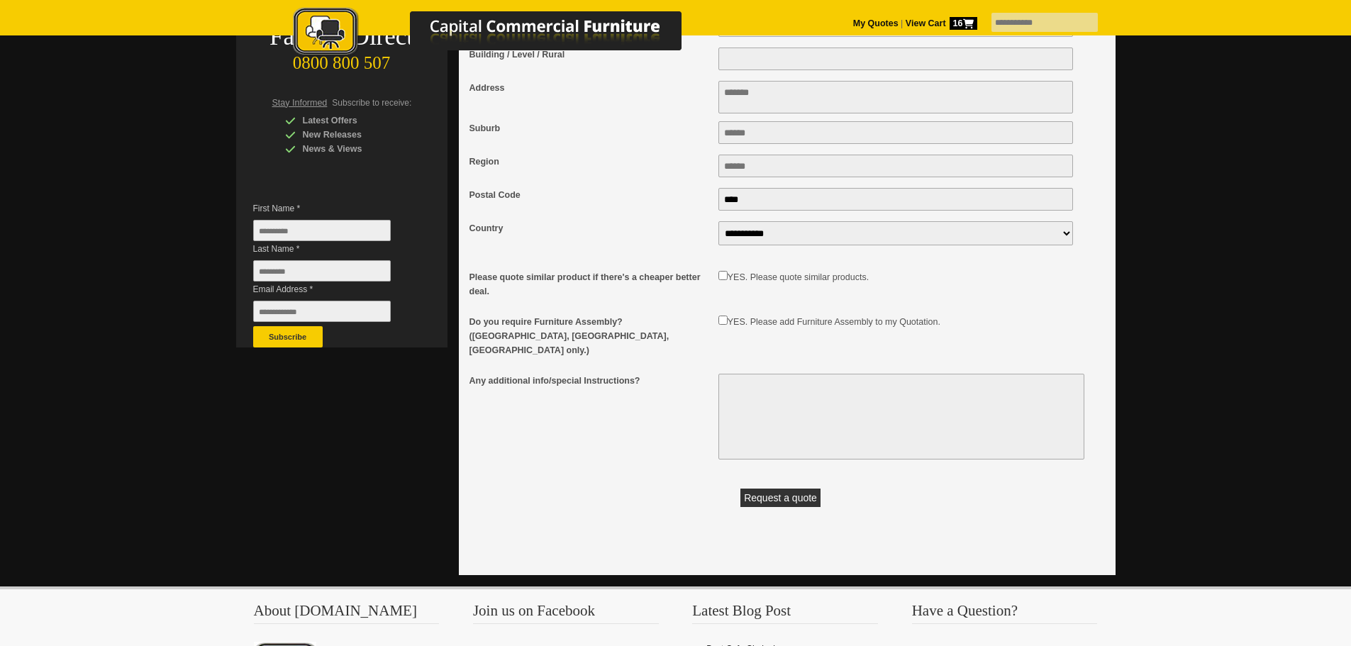
click at [789, 491] on button "Request a quote" at bounding box center [780, 498] width 80 height 18
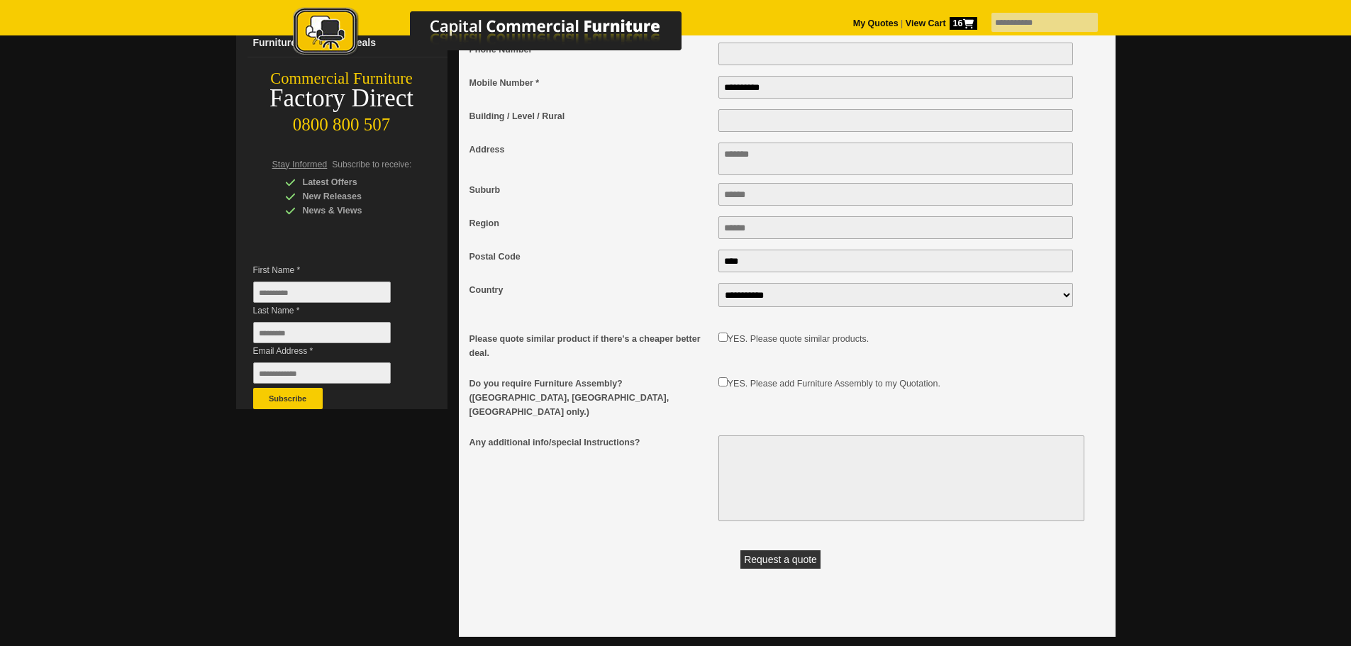
scroll to position [0, 0]
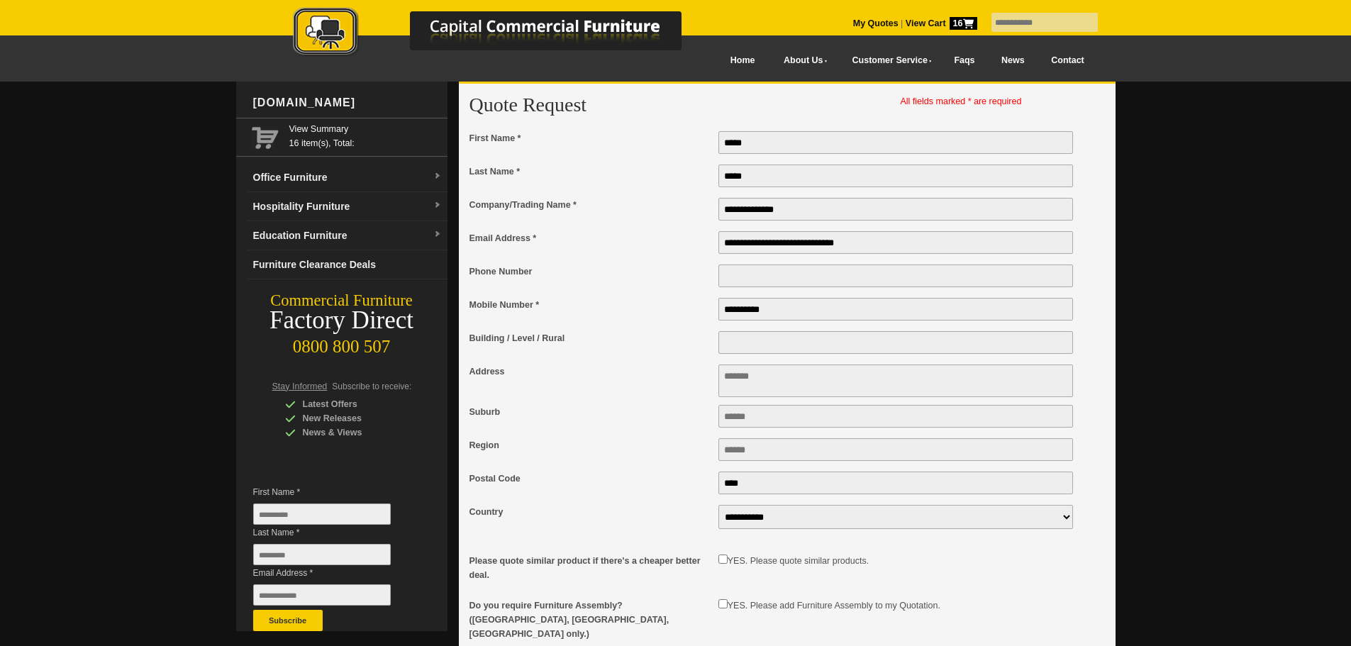
click at [730, 380] on textarea "Address" at bounding box center [895, 380] width 355 height 33
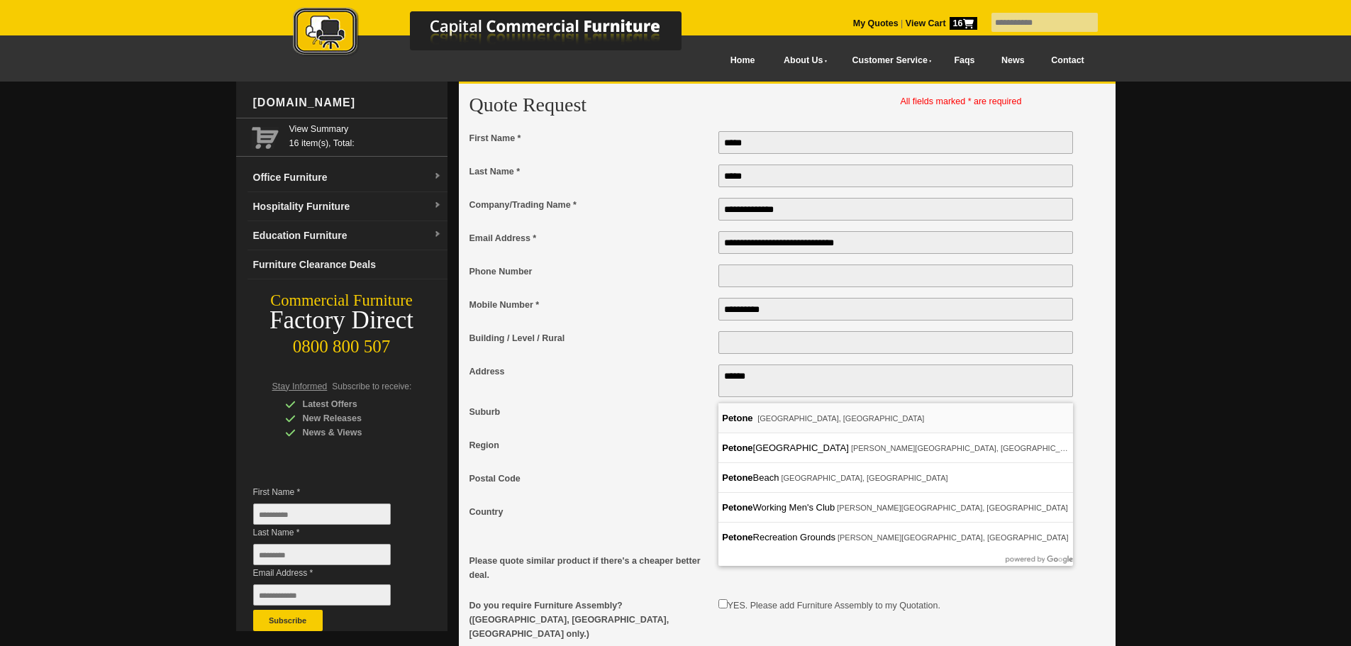
type textarea "******"
type input "******"
type input "**********"
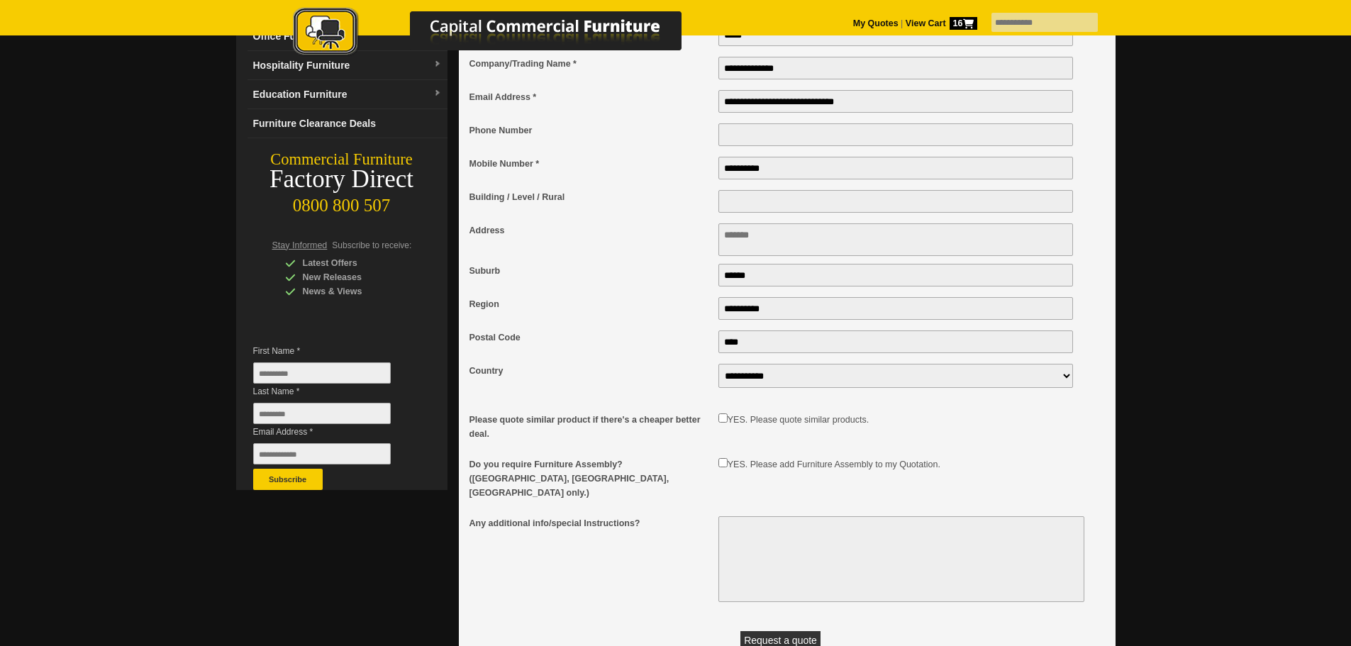
scroll to position [142, 0]
click at [785, 633] on button "Request a quote" at bounding box center [780, 639] width 80 height 18
click at [762, 246] on textarea "Address" at bounding box center [895, 239] width 355 height 33
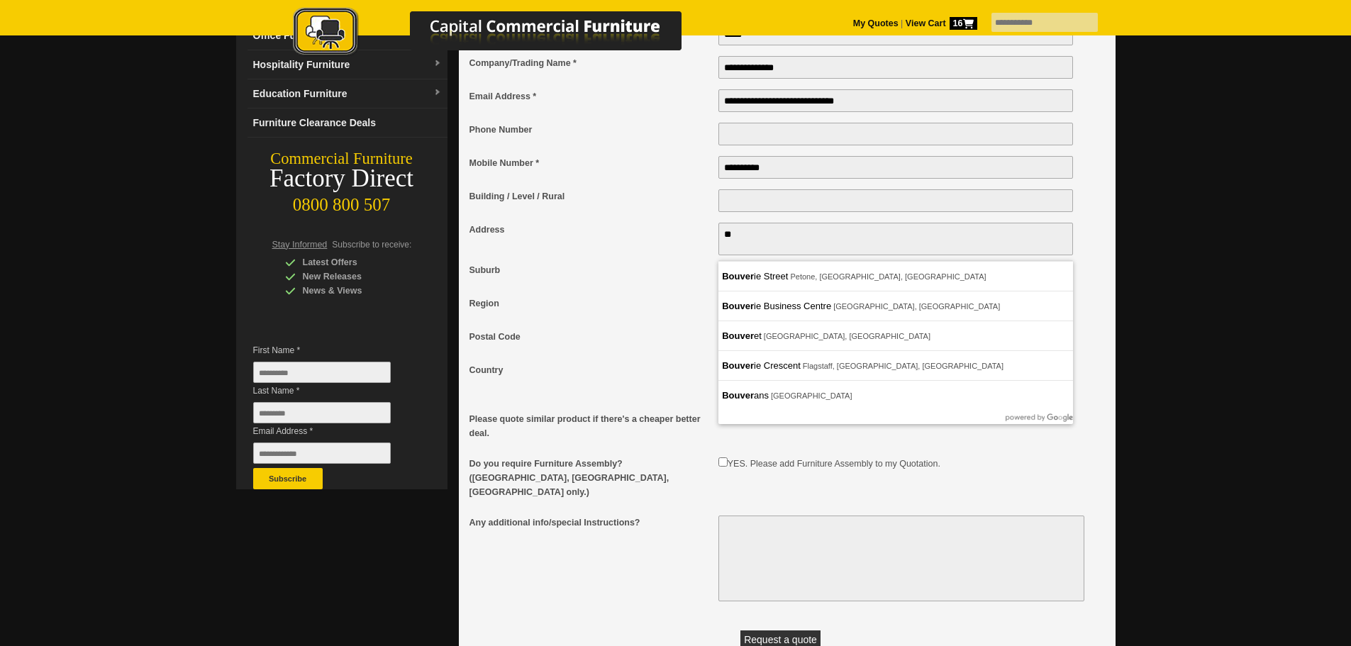
type textarea "*"
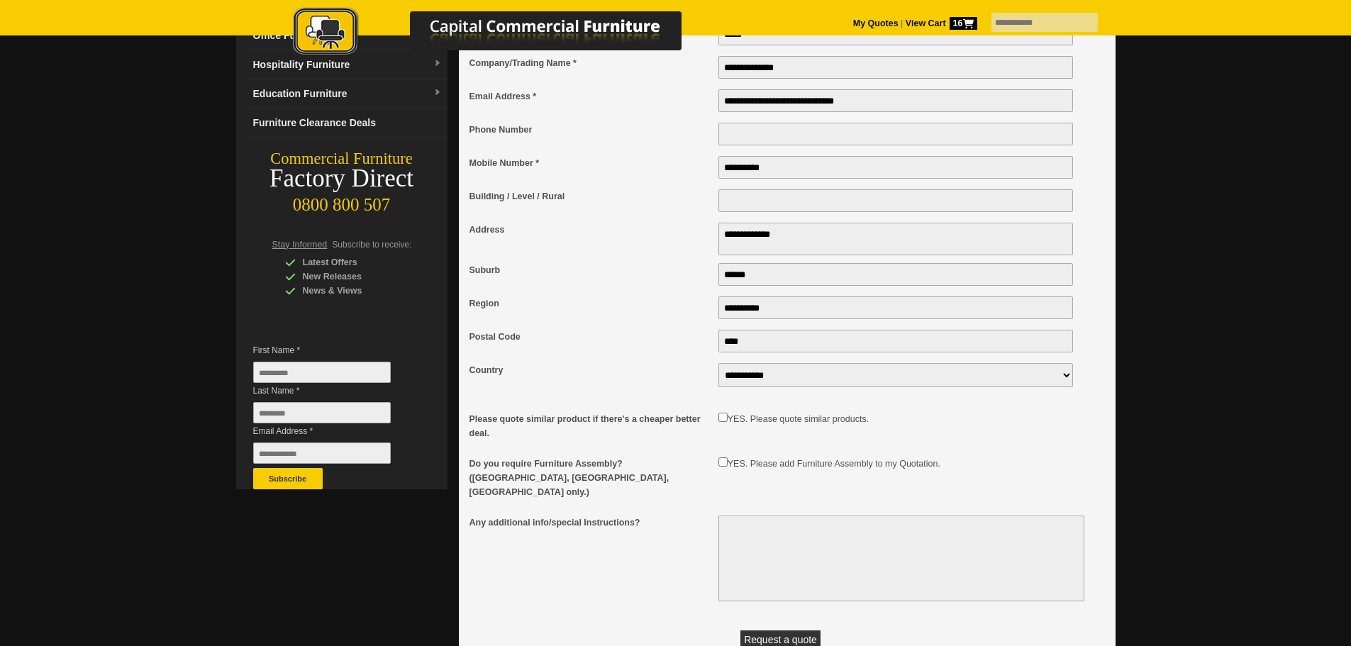
type textarea "**********"
click at [785, 630] on button "Request a quote" at bounding box center [780, 639] width 80 height 18
